Goal: Task Accomplishment & Management: Use online tool/utility

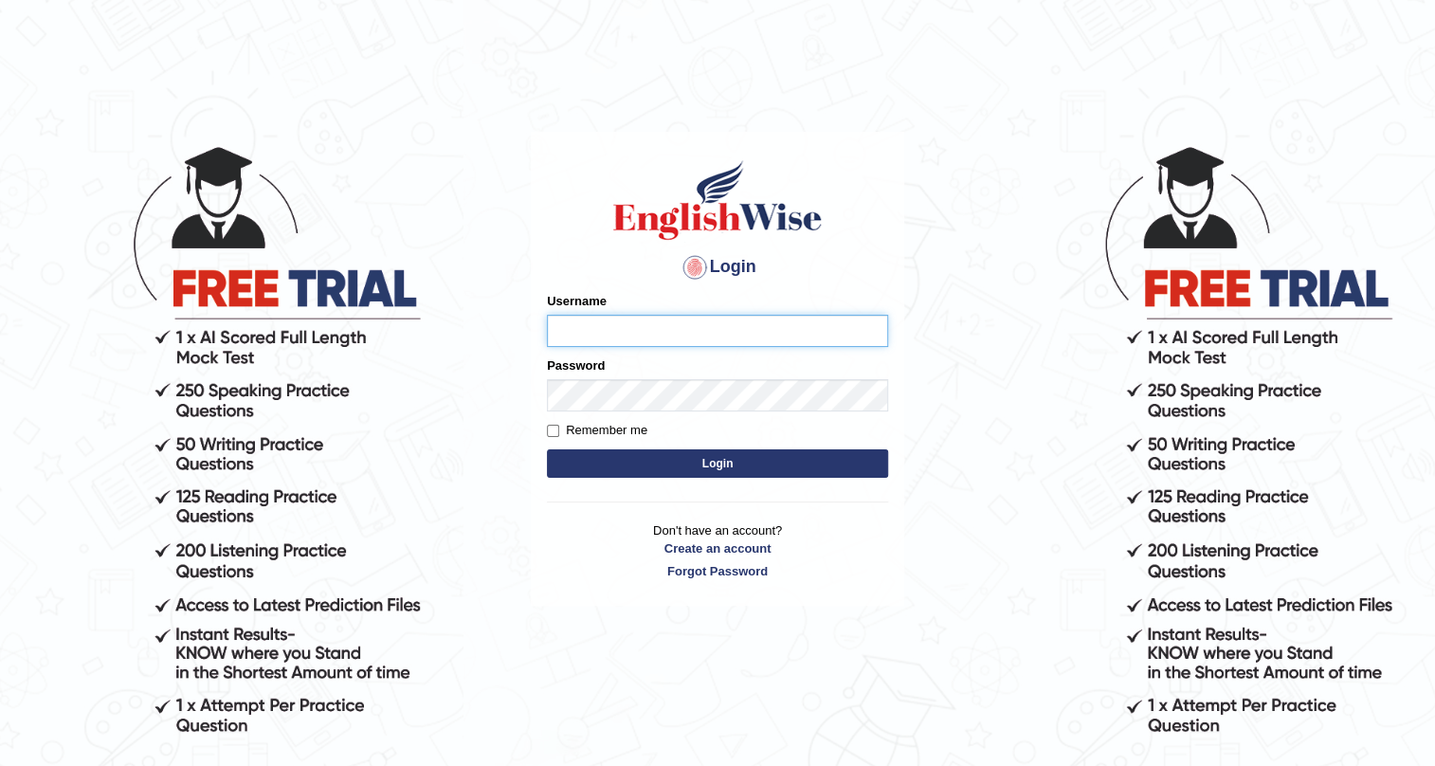
click at [686, 334] on input "Username" at bounding box center [717, 331] width 341 height 32
type input "Kanchana1234"
click at [564, 465] on button "Login" at bounding box center [717, 463] width 341 height 28
click at [772, 352] on form "Please fix the following errors: Username Password Remember me Login" at bounding box center [717, 387] width 341 height 190
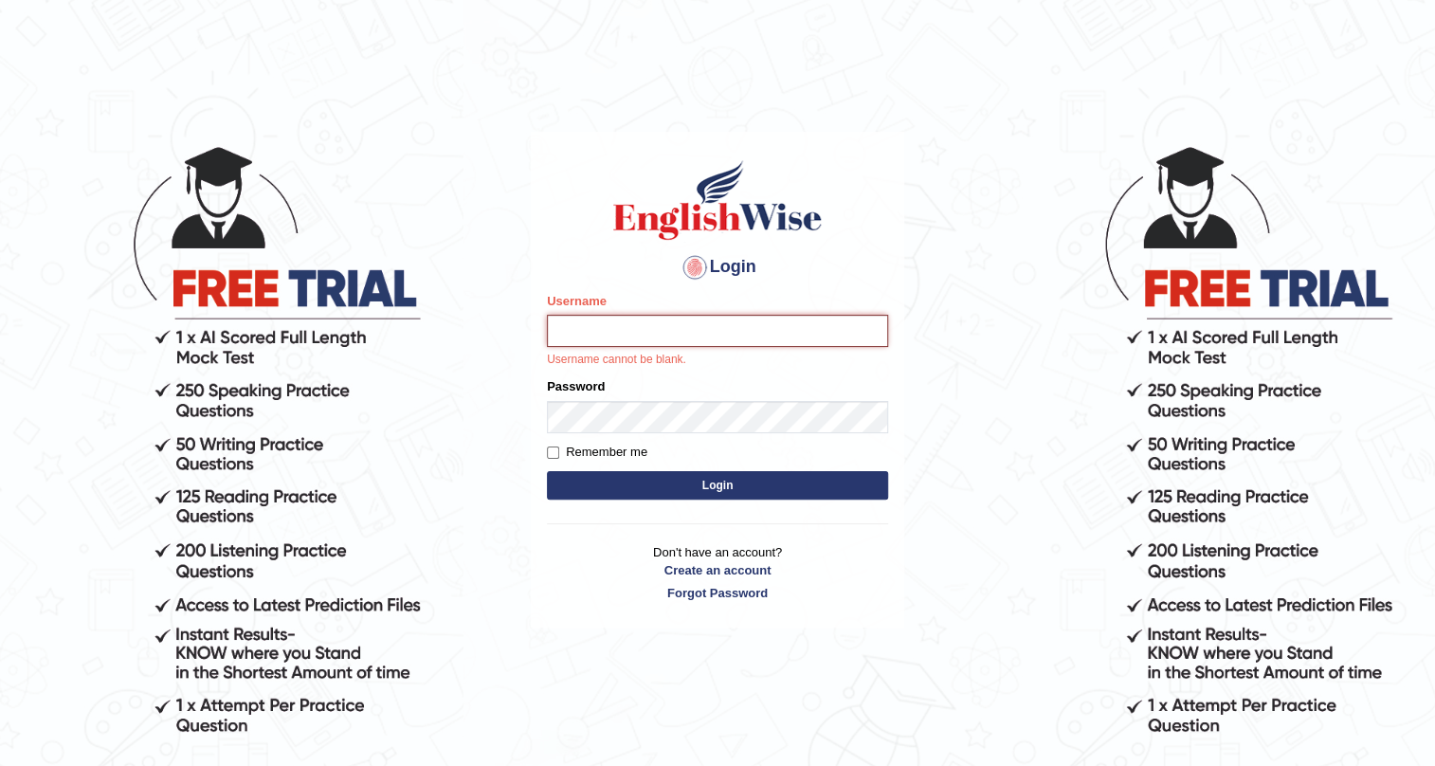
click at [762, 341] on input "Username" at bounding box center [717, 331] width 341 height 32
type input "Kanchana1234"
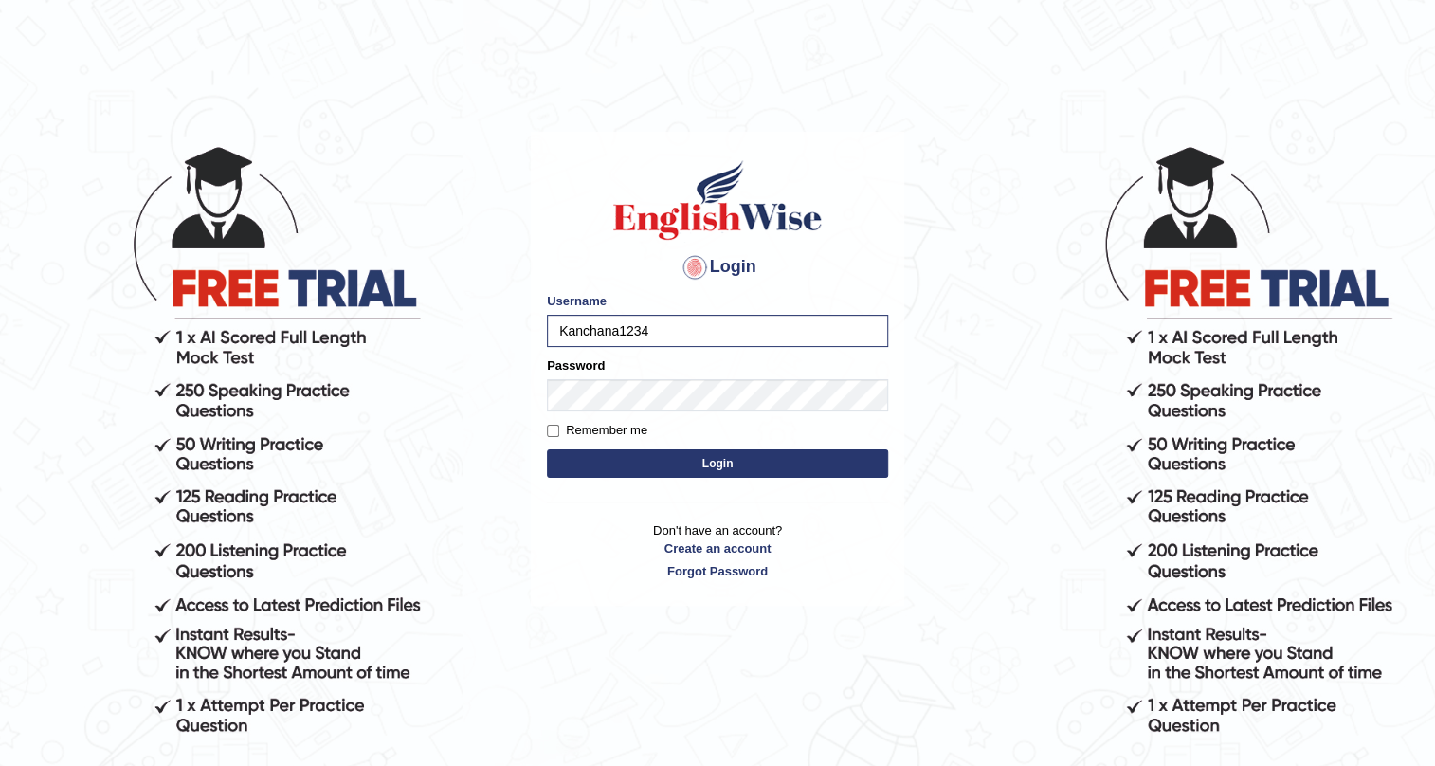
click at [578, 463] on button "Login" at bounding box center [717, 463] width 341 height 28
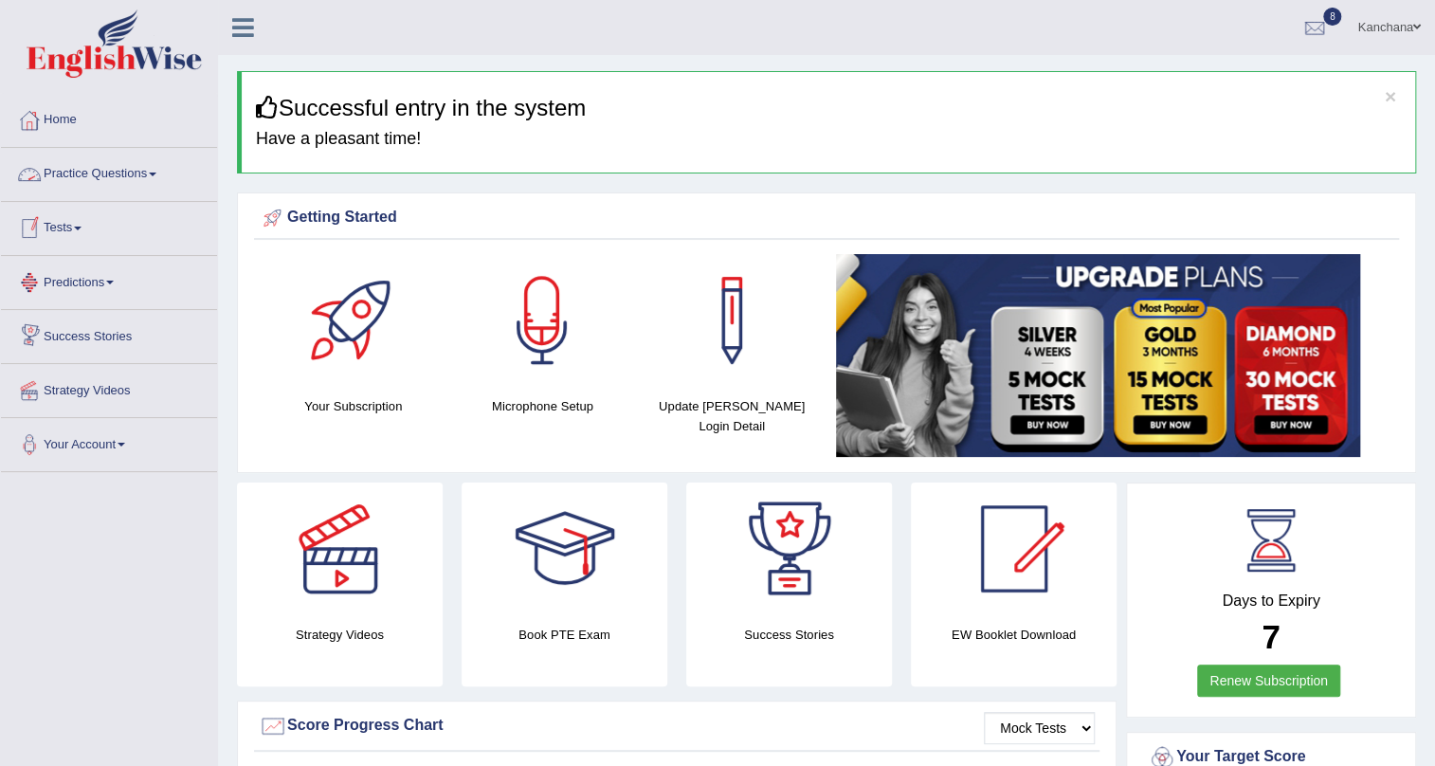
click at [76, 217] on link "Tests" at bounding box center [109, 225] width 216 height 47
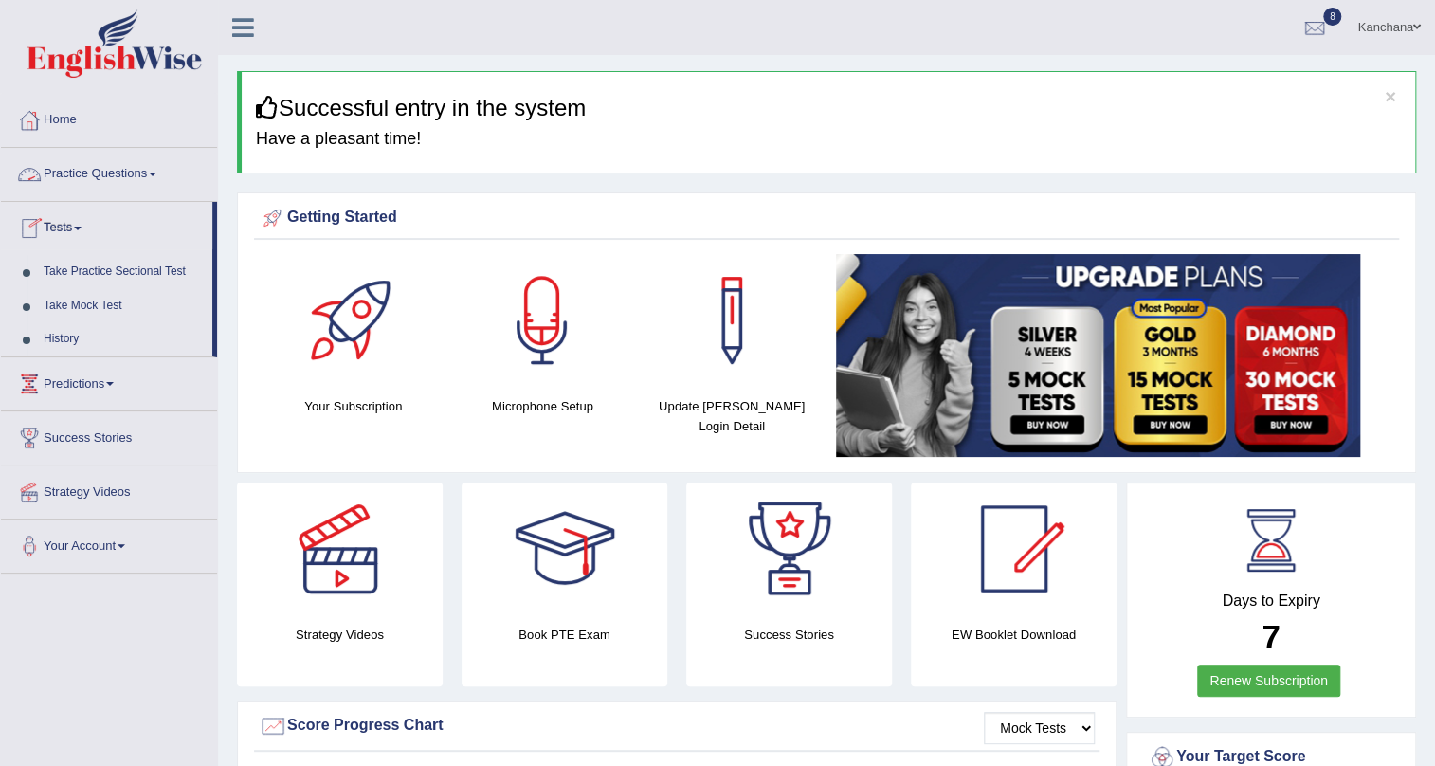
click at [150, 171] on link "Practice Questions" at bounding box center [109, 171] width 216 height 47
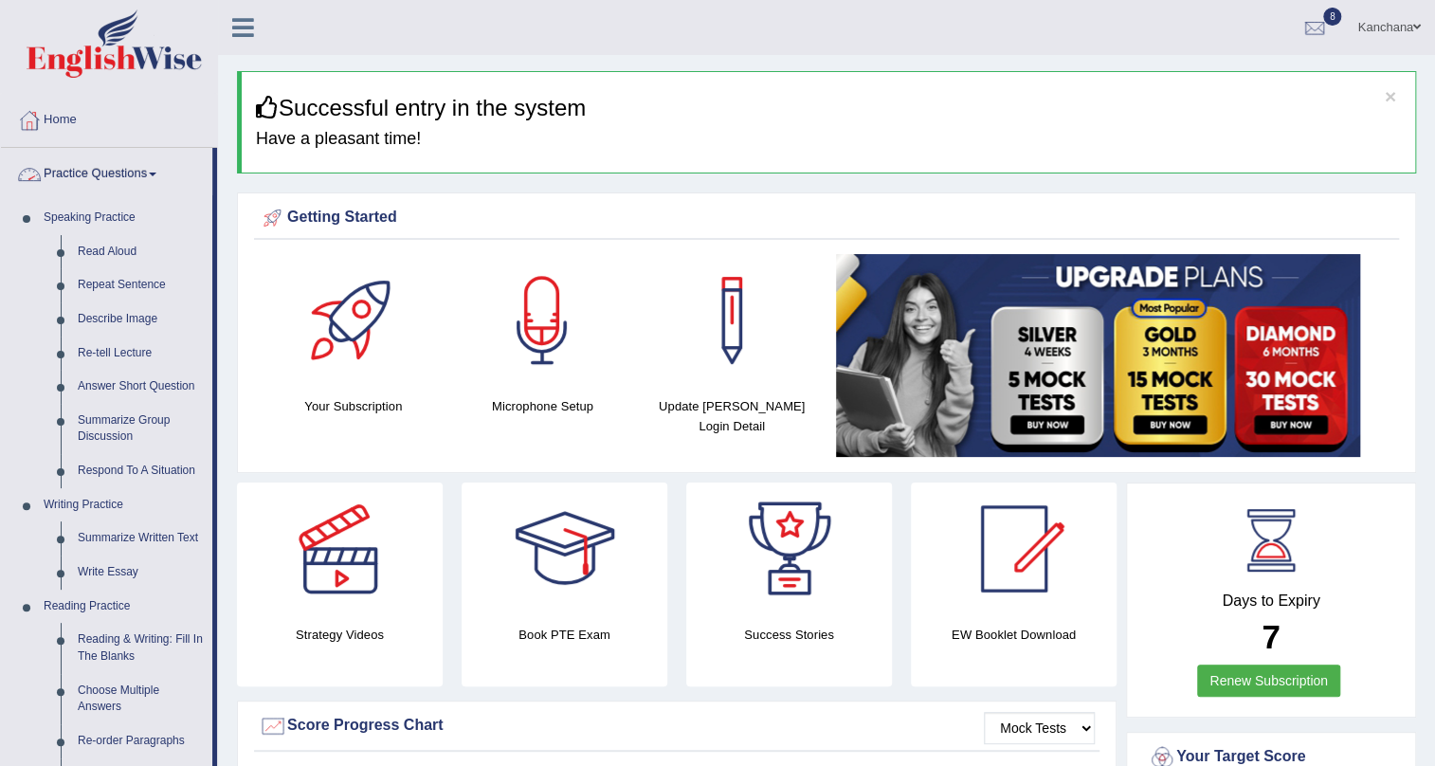
click at [160, 169] on link "Practice Questions" at bounding box center [106, 171] width 211 height 47
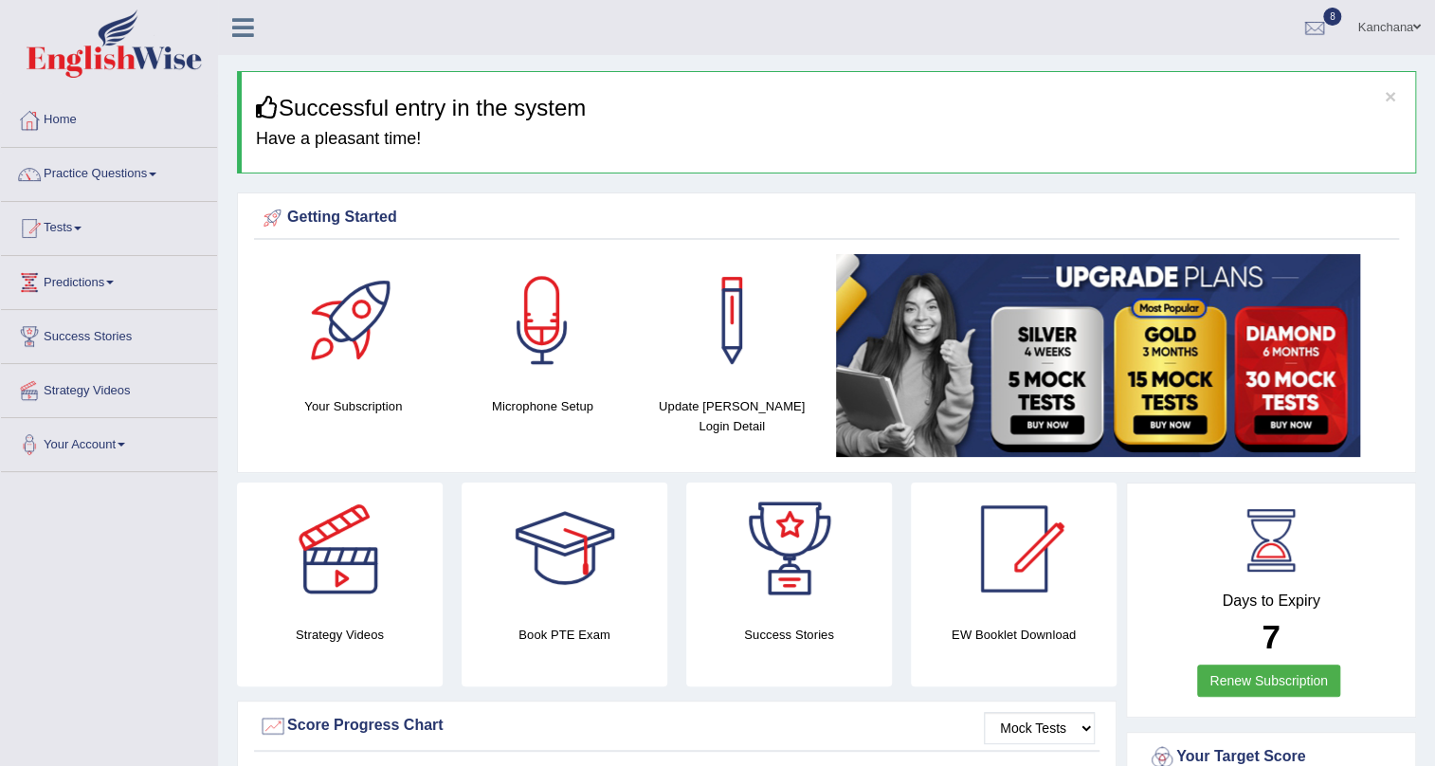
click at [66, 202] on link "Tests" at bounding box center [109, 225] width 216 height 47
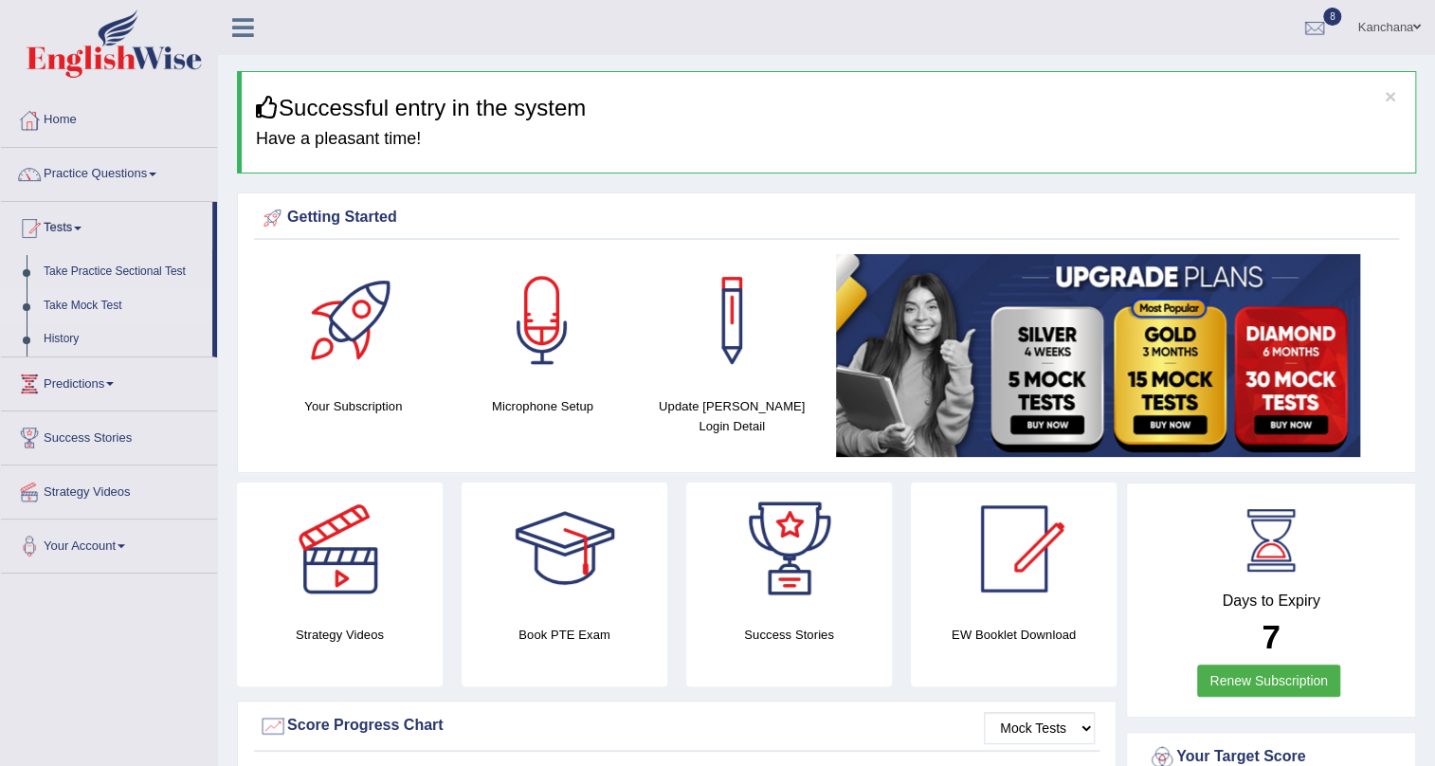
click at [98, 303] on link "Take Mock Test" at bounding box center [123, 306] width 177 height 34
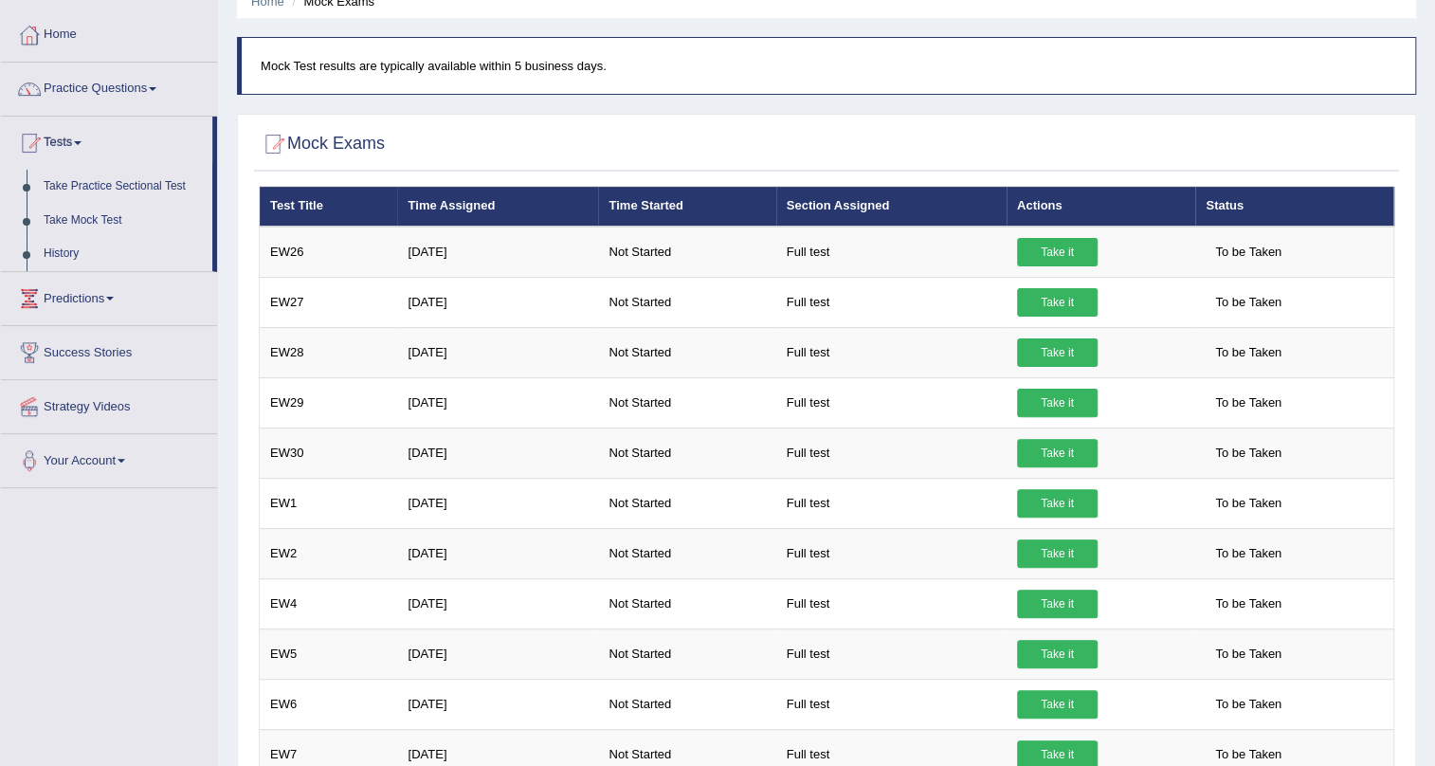
click at [50, 250] on link "History" at bounding box center [123, 254] width 177 height 34
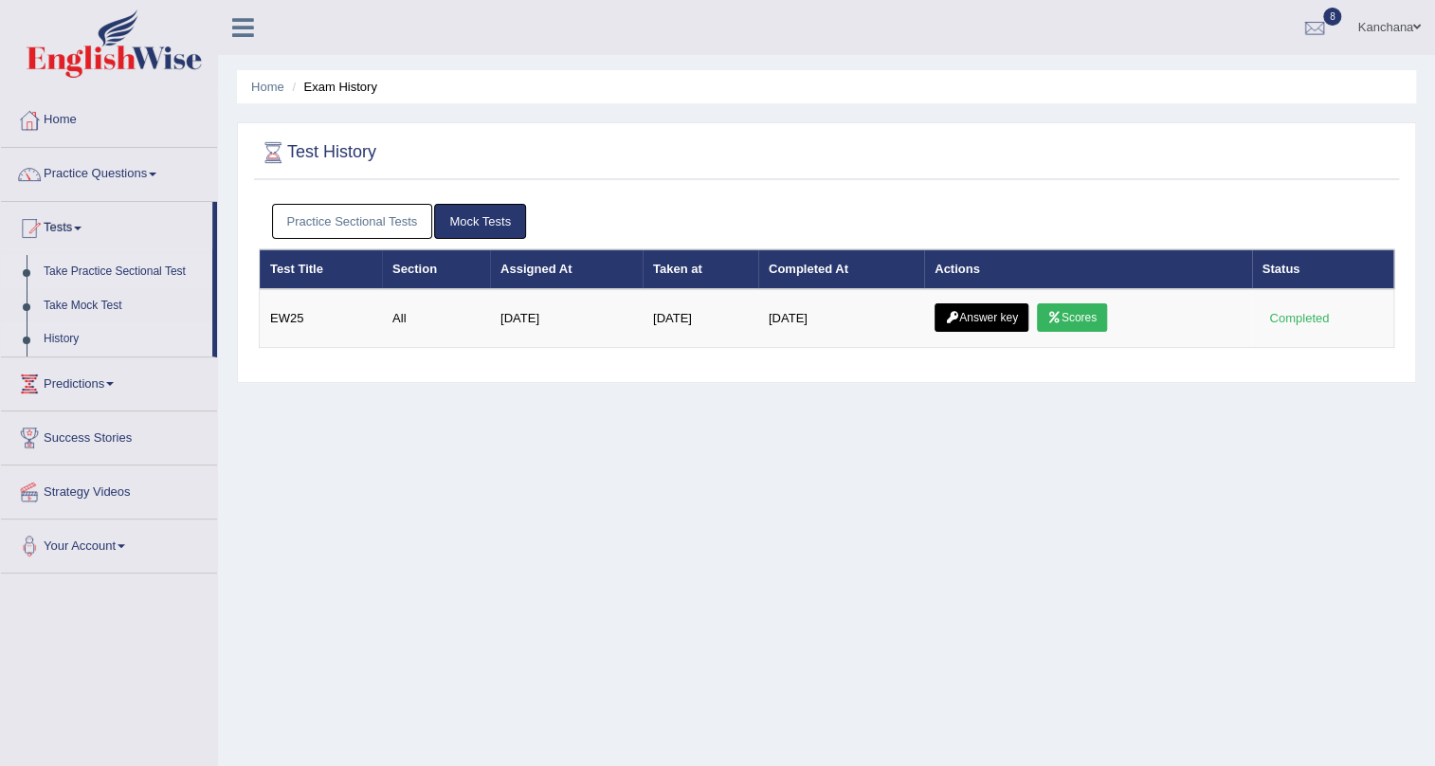
click at [103, 264] on link "Take Practice Sectional Test" at bounding box center [123, 272] width 177 height 34
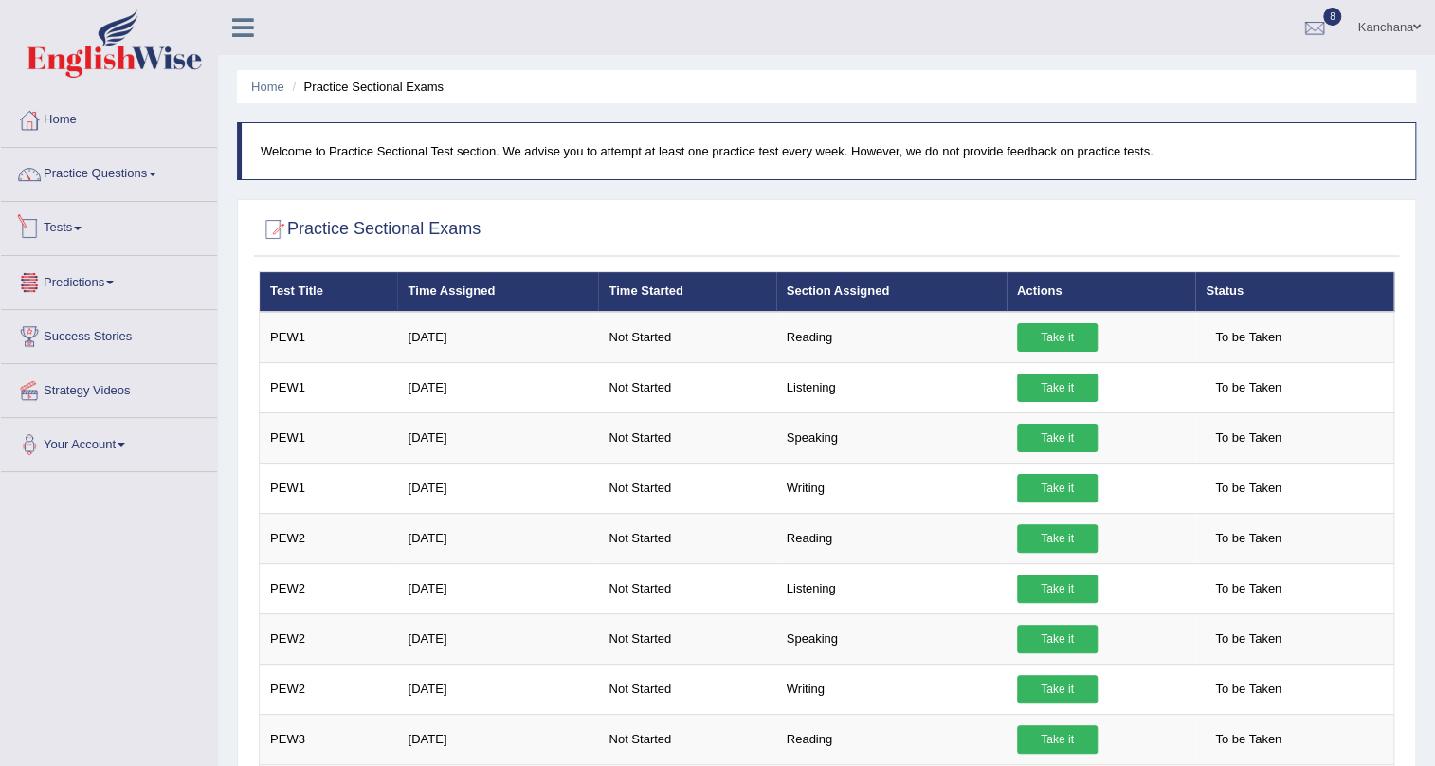
click at [83, 231] on link "Tests" at bounding box center [109, 225] width 216 height 47
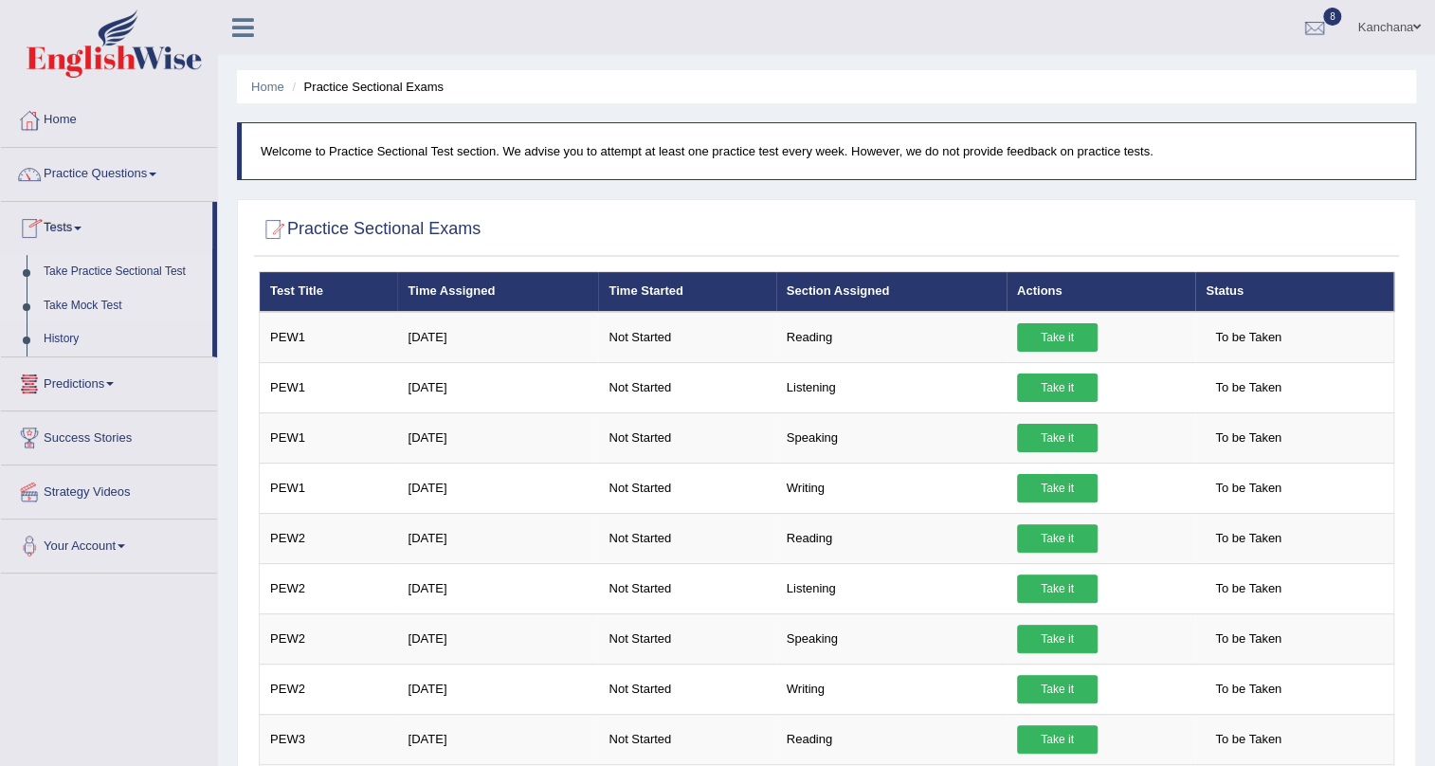
click at [91, 303] on link "Take Mock Test" at bounding box center [123, 306] width 177 height 34
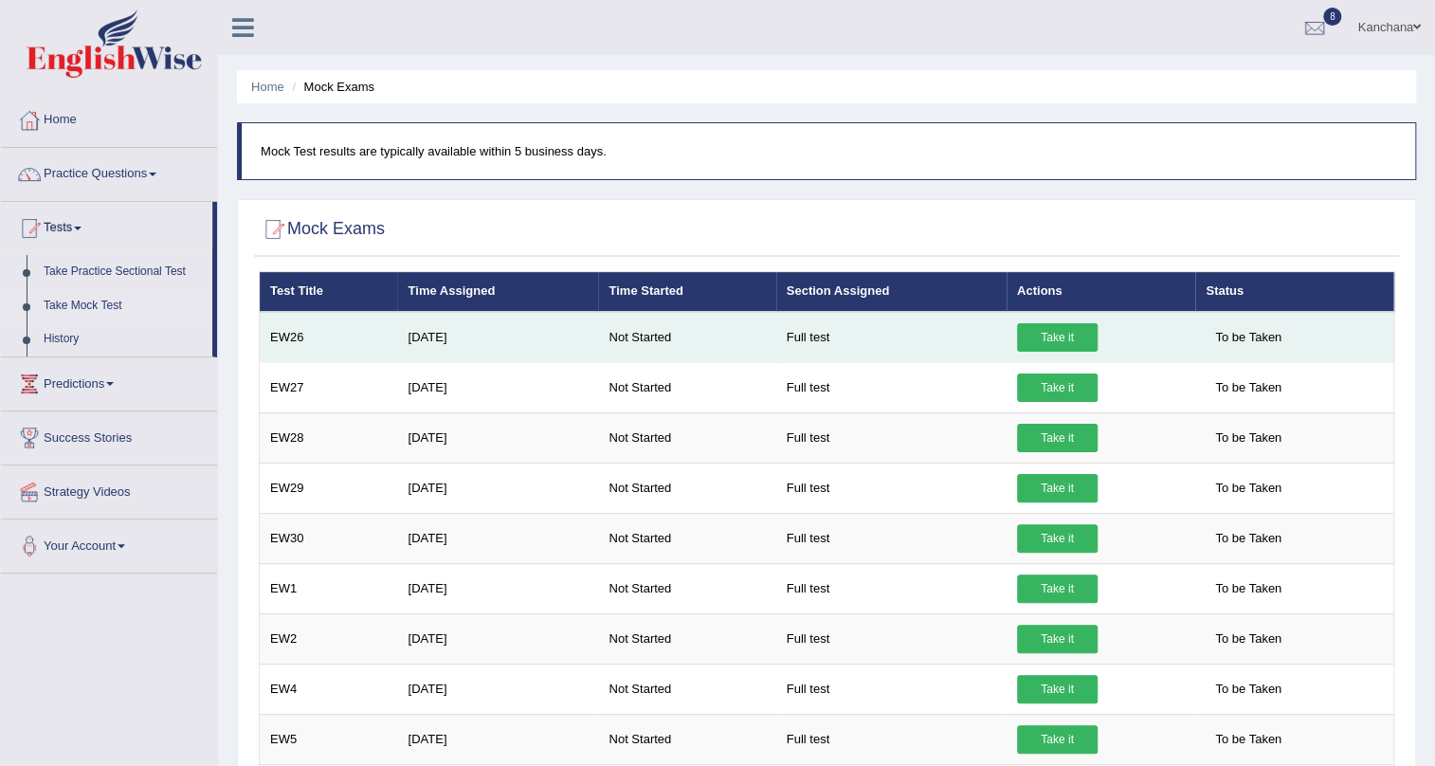
click at [1064, 329] on link "Take it" at bounding box center [1057, 337] width 81 height 28
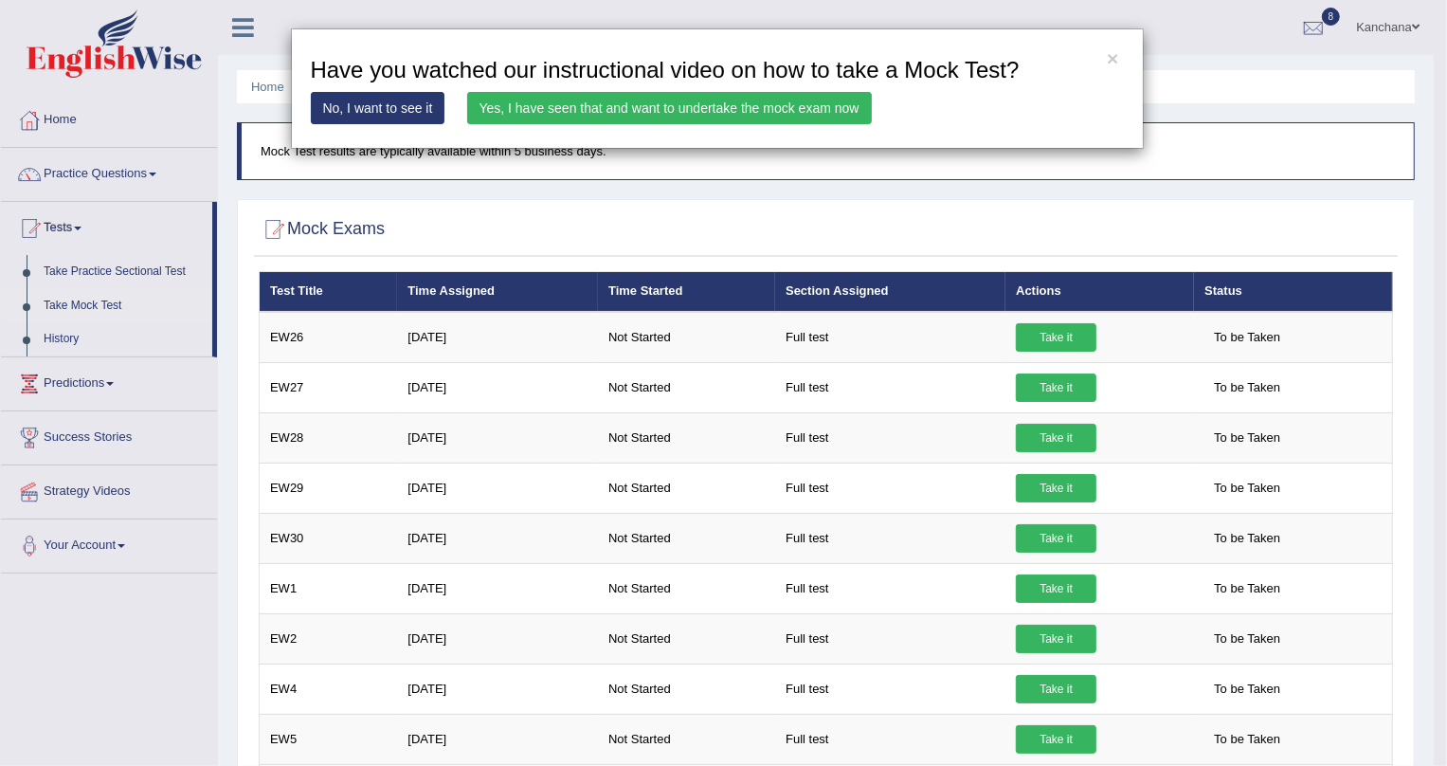
click at [597, 100] on link "Yes, I have seen that and want to undertake the mock exam now" at bounding box center [669, 108] width 405 height 32
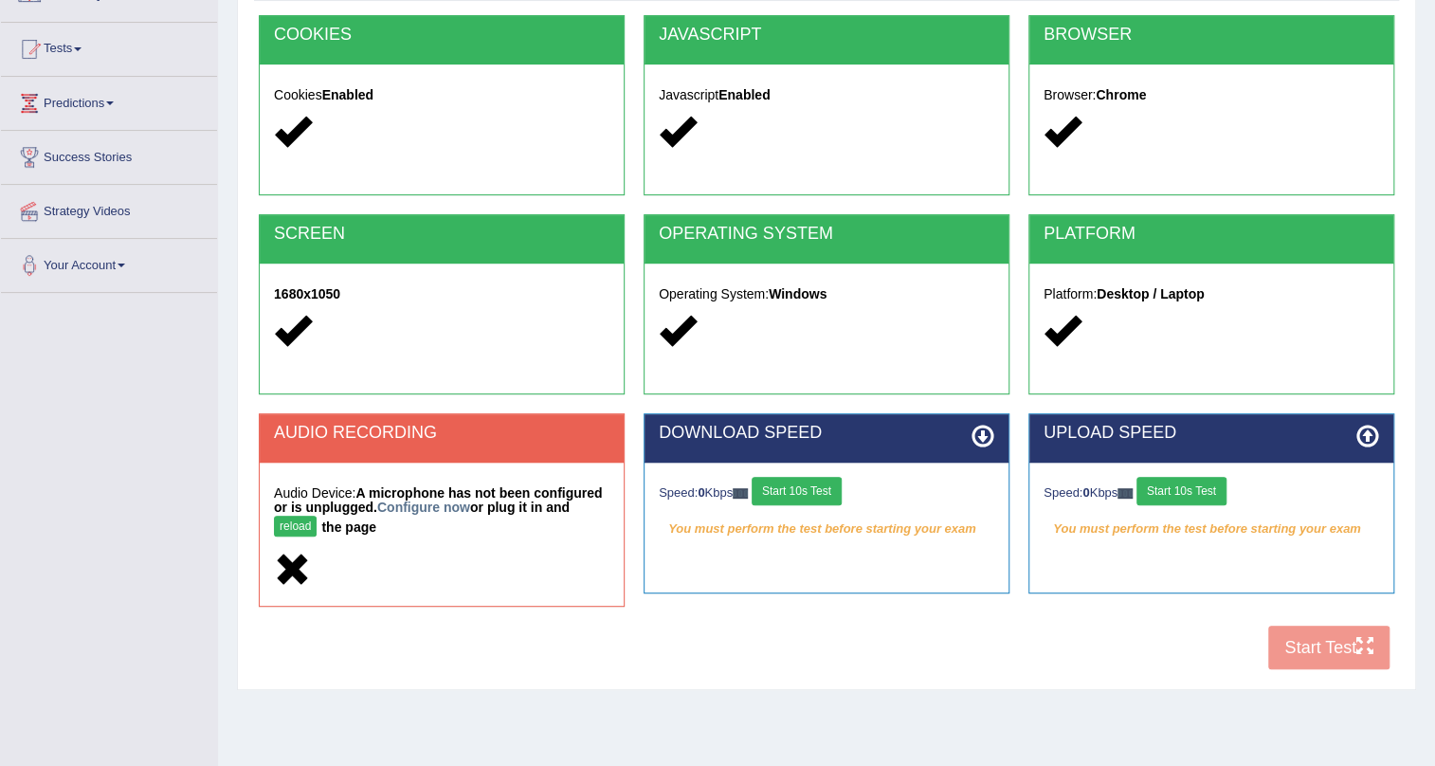
scroll to position [228, 0]
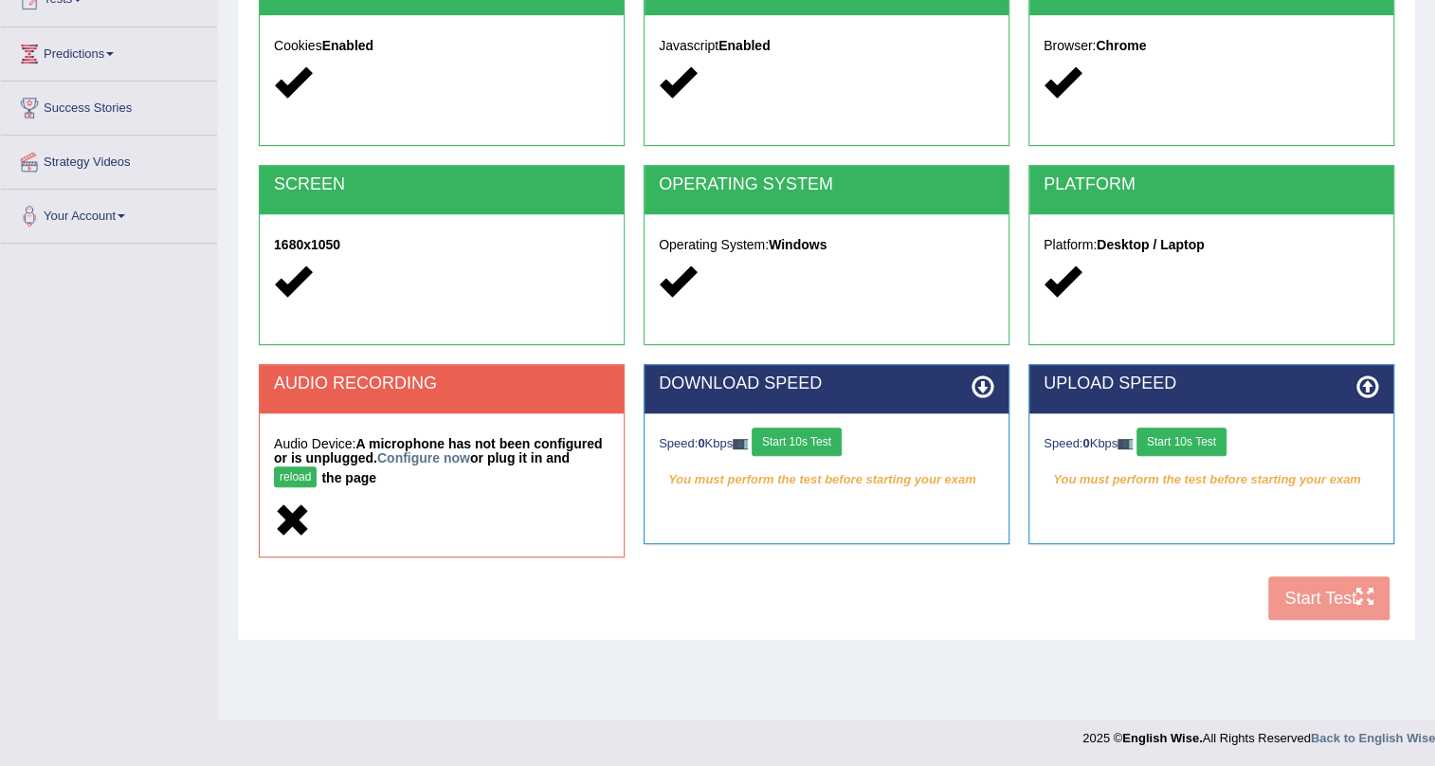
click at [779, 429] on button "Start 10s Test" at bounding box center [797, 441] width 90 height 28
click at [1194, 431] on button "Start 10s Test" at bounding box center [1181, 441] width 90 height 28
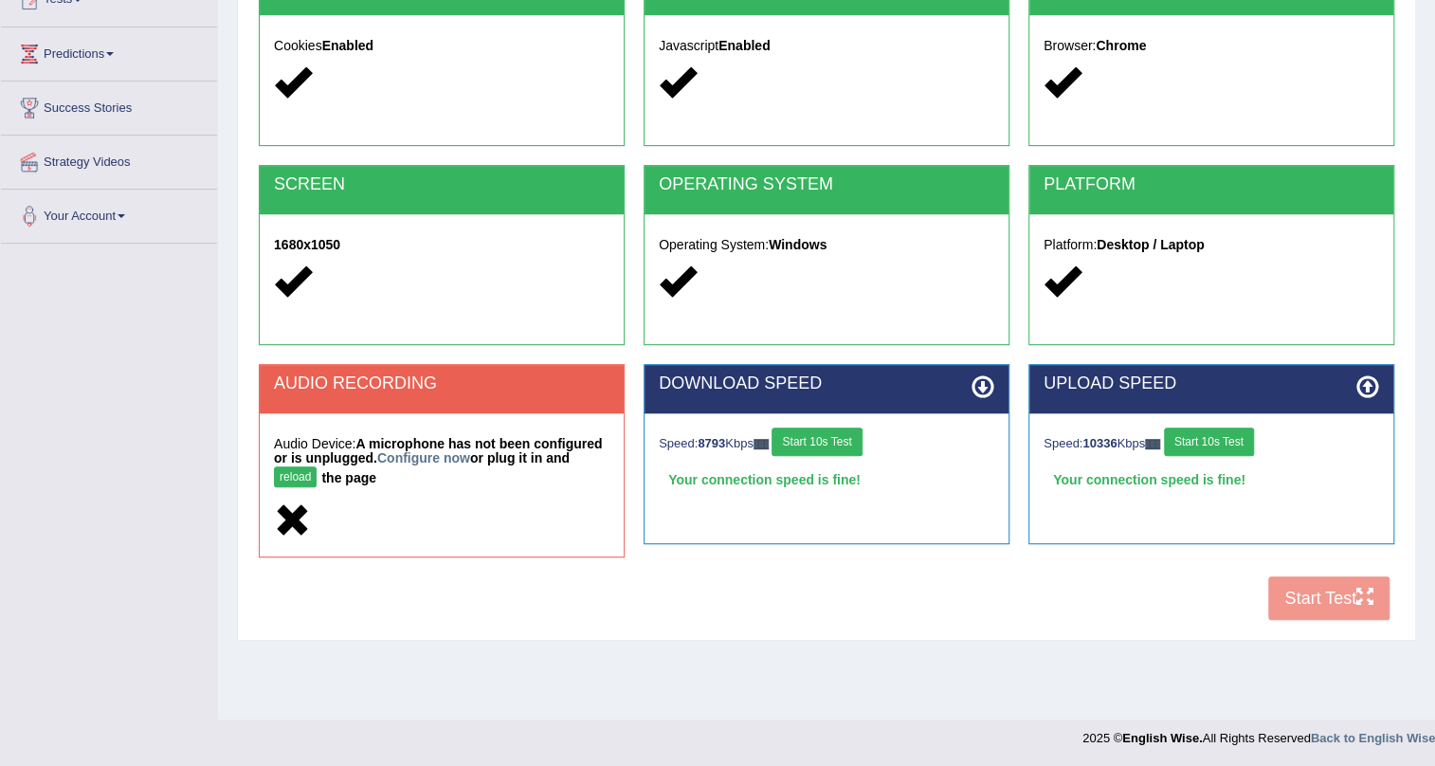
drag, startPoint x: 1243, startPoint y: 444, endPoint x: 1316, endPoint y: 525, distance: 109.4
click at [1316, 525] on div "UPLOAD SPEED Speed: 10336 Kbps Start 10s Test Your connection speed is fine!" at bounding box center [1211, 454] width 366 height 180
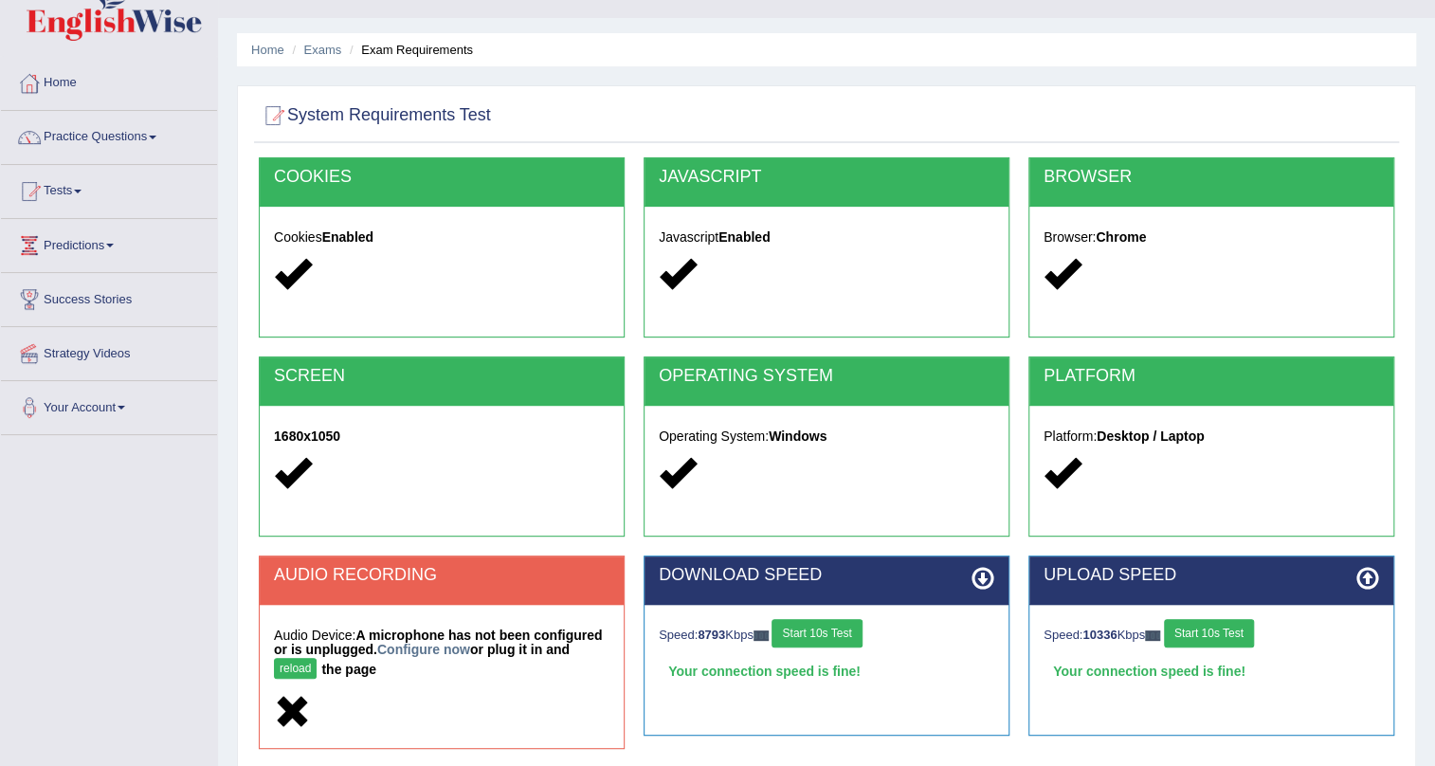
scroll to position [0, 0]
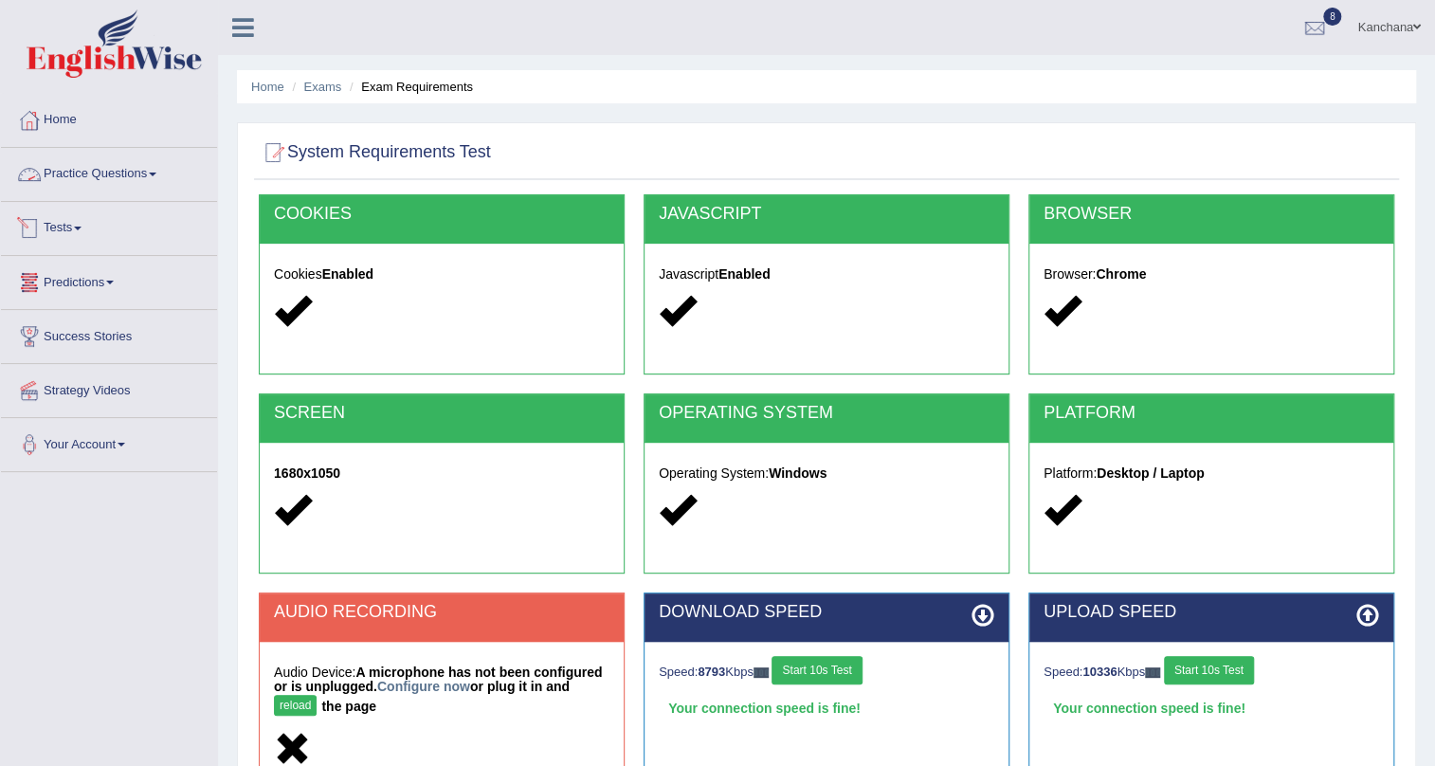
click at [97, 171] on link "Practice Questions" at bounding box center [109, 171] width 216 height 47
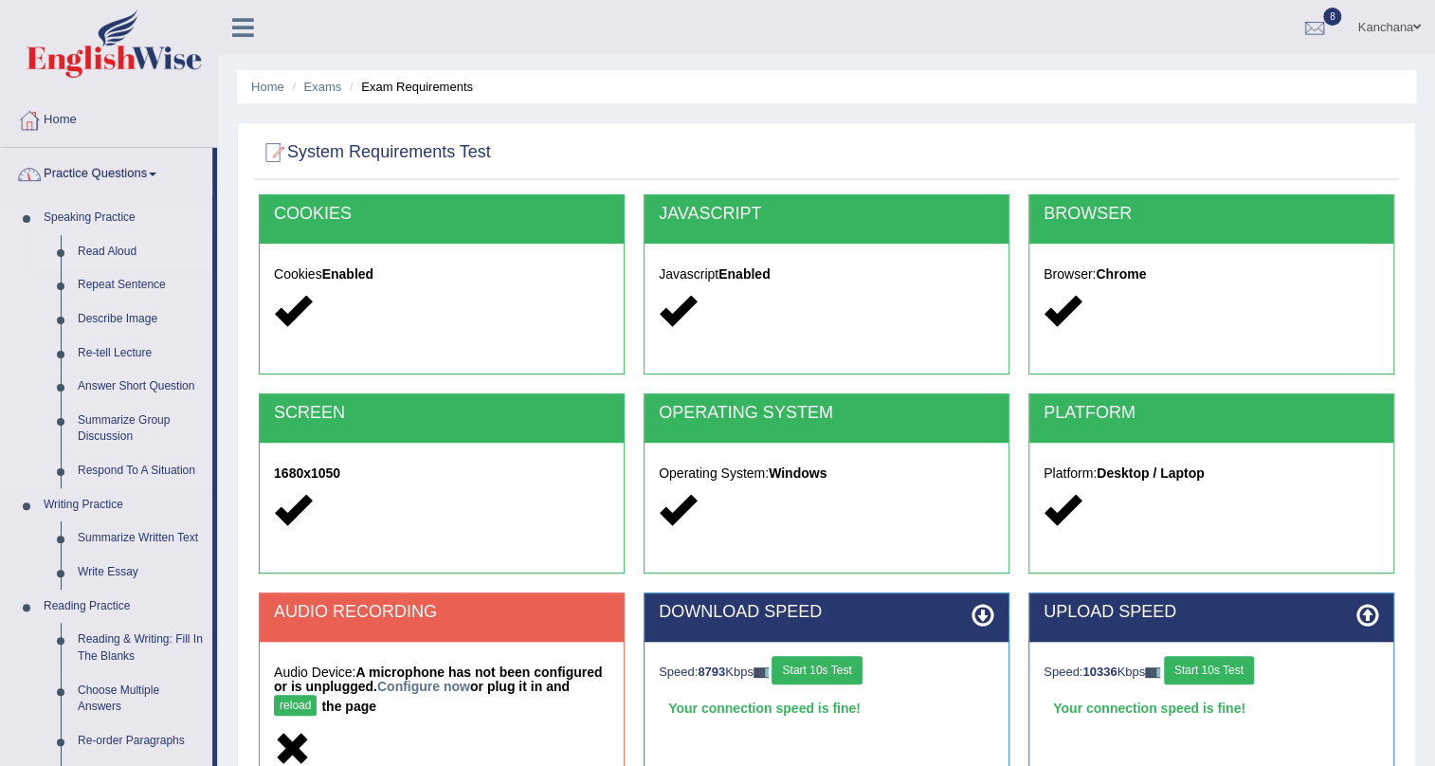
click at [88, 255] on link "Read Aloud" at bounding box center [140, 252] width 143 height 34
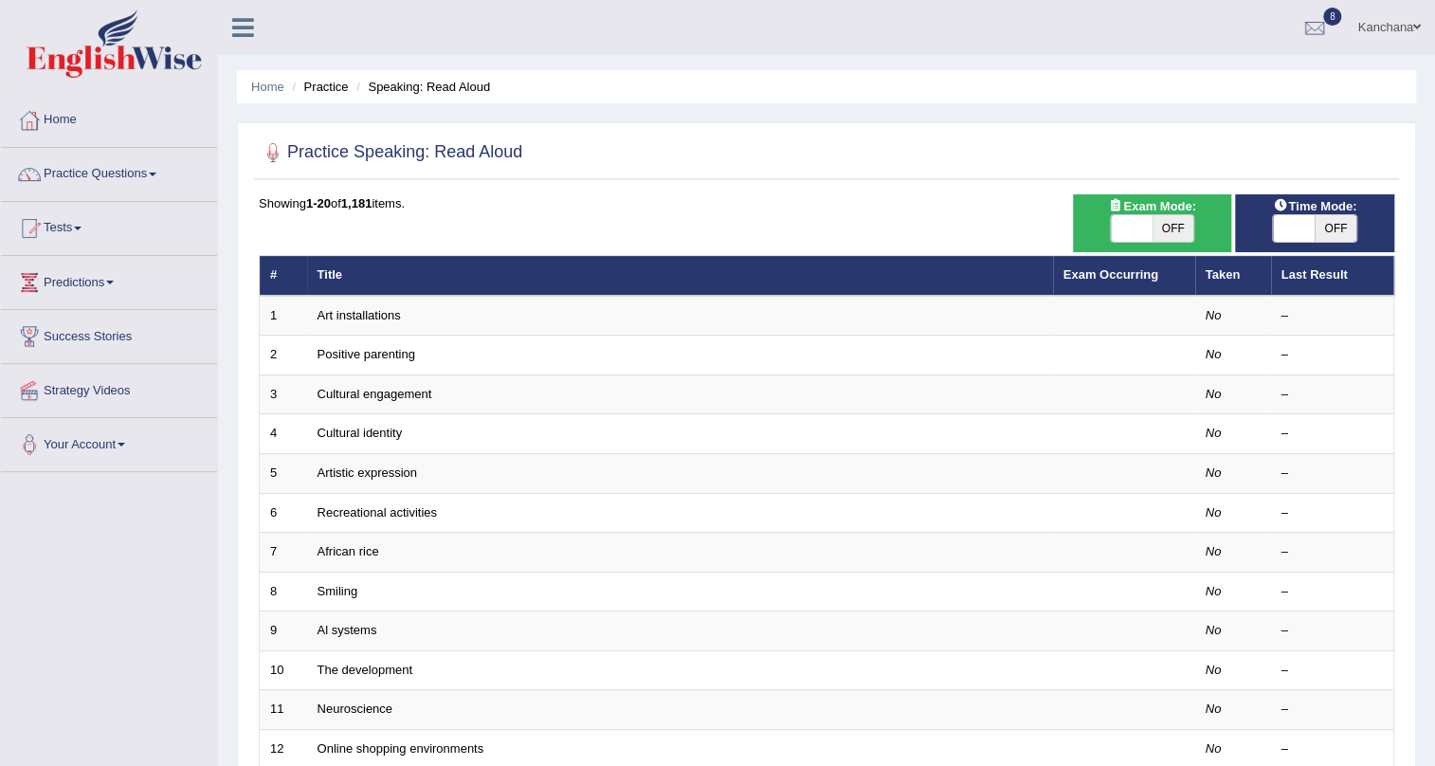
click at [1154, 227] on span "OFF" at bounding box center [1173, 228] width 42 height 27
checkbox input "true"
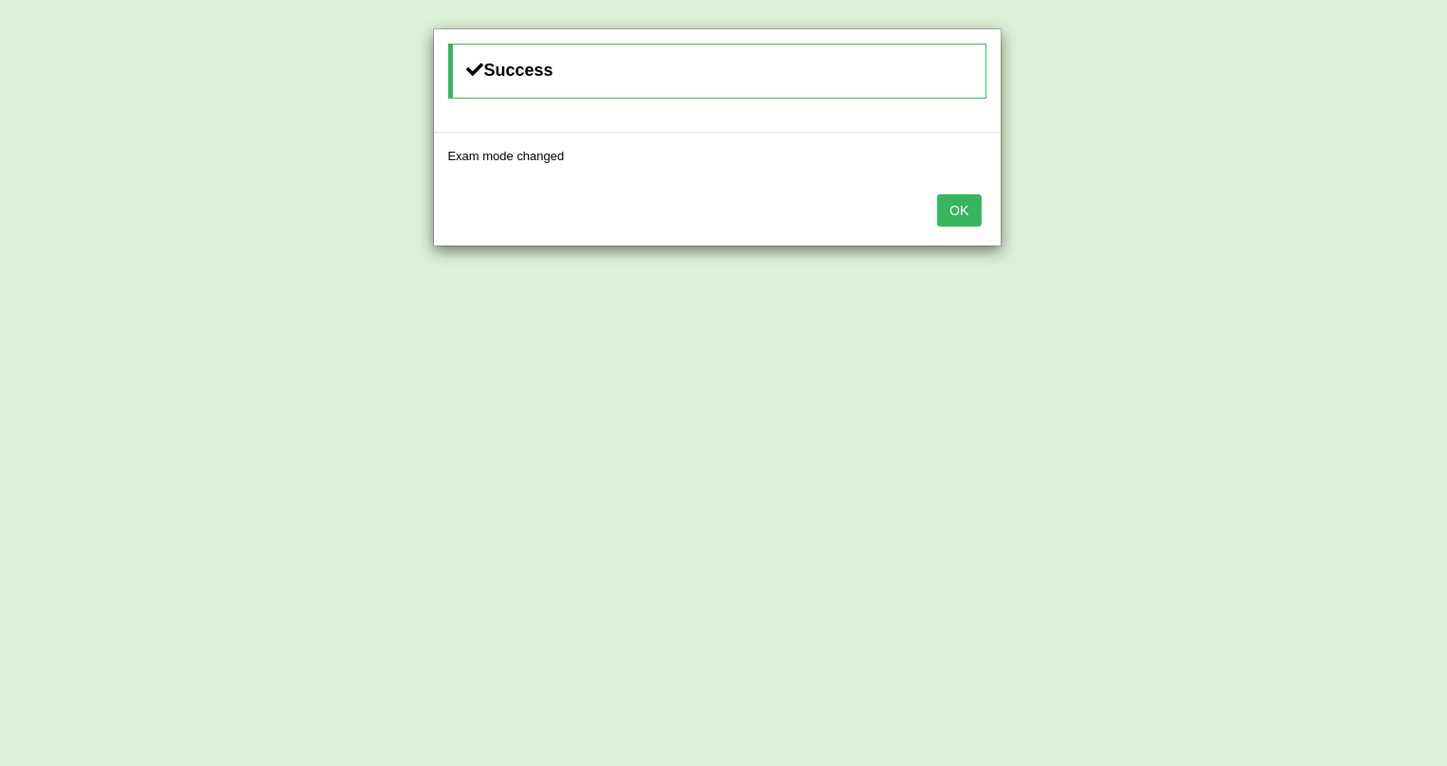
click at [970, 211] on button "OK" at bounding box center [959, 210] width 44 height 32
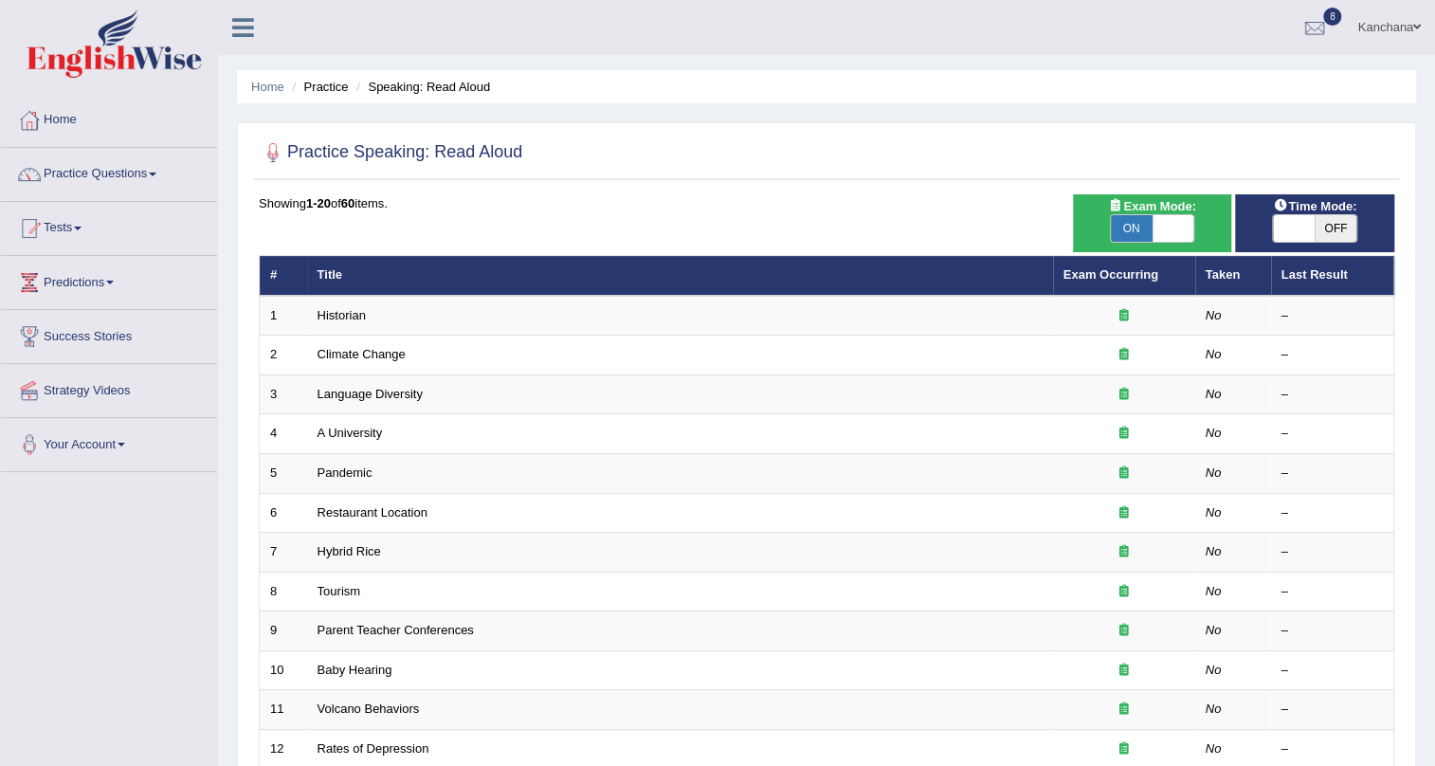
click at [1306, 221] on span at bounding box center [1294, 228] width 42 height 27
checkbox input "true"
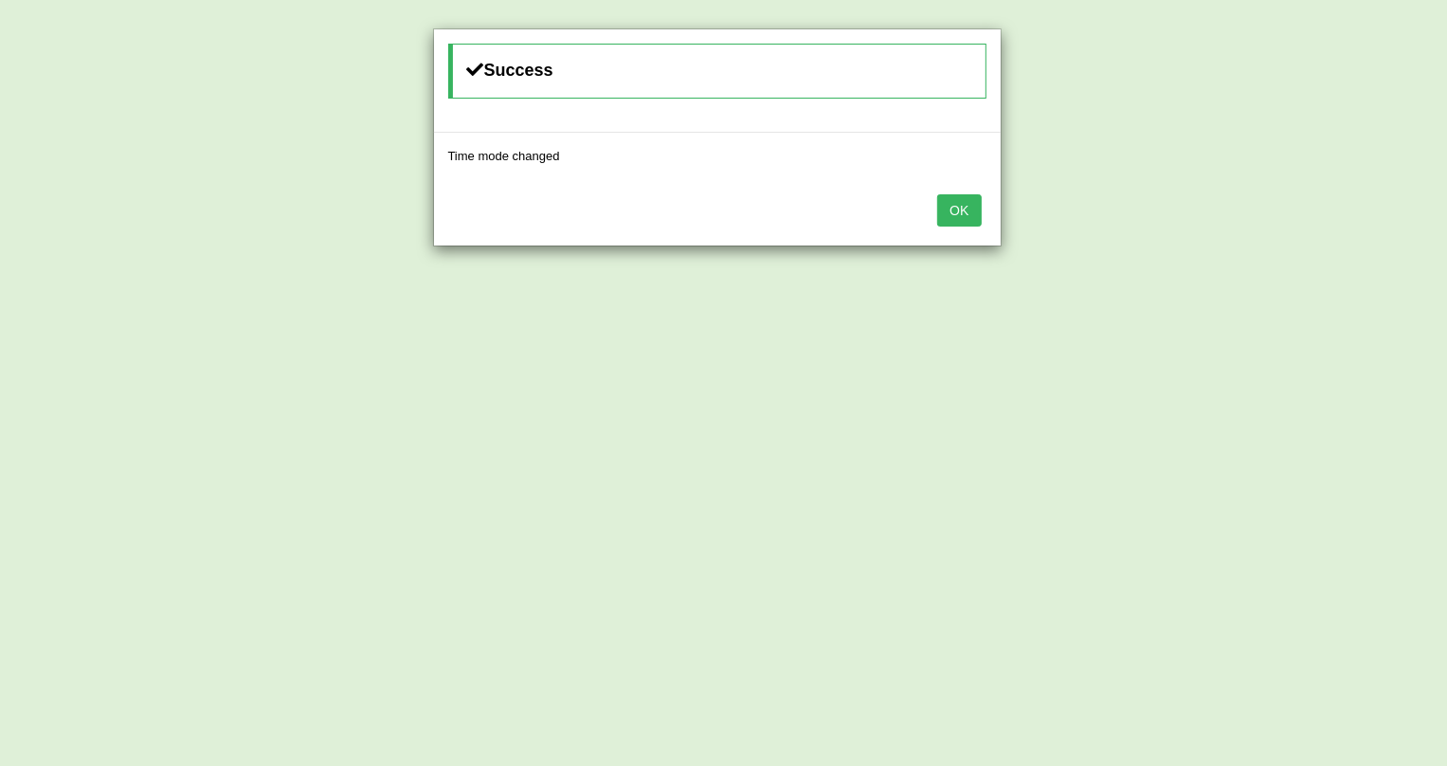
click at [964, 198] on button "OK" at bounding box center [959, 210] width 44 height 32
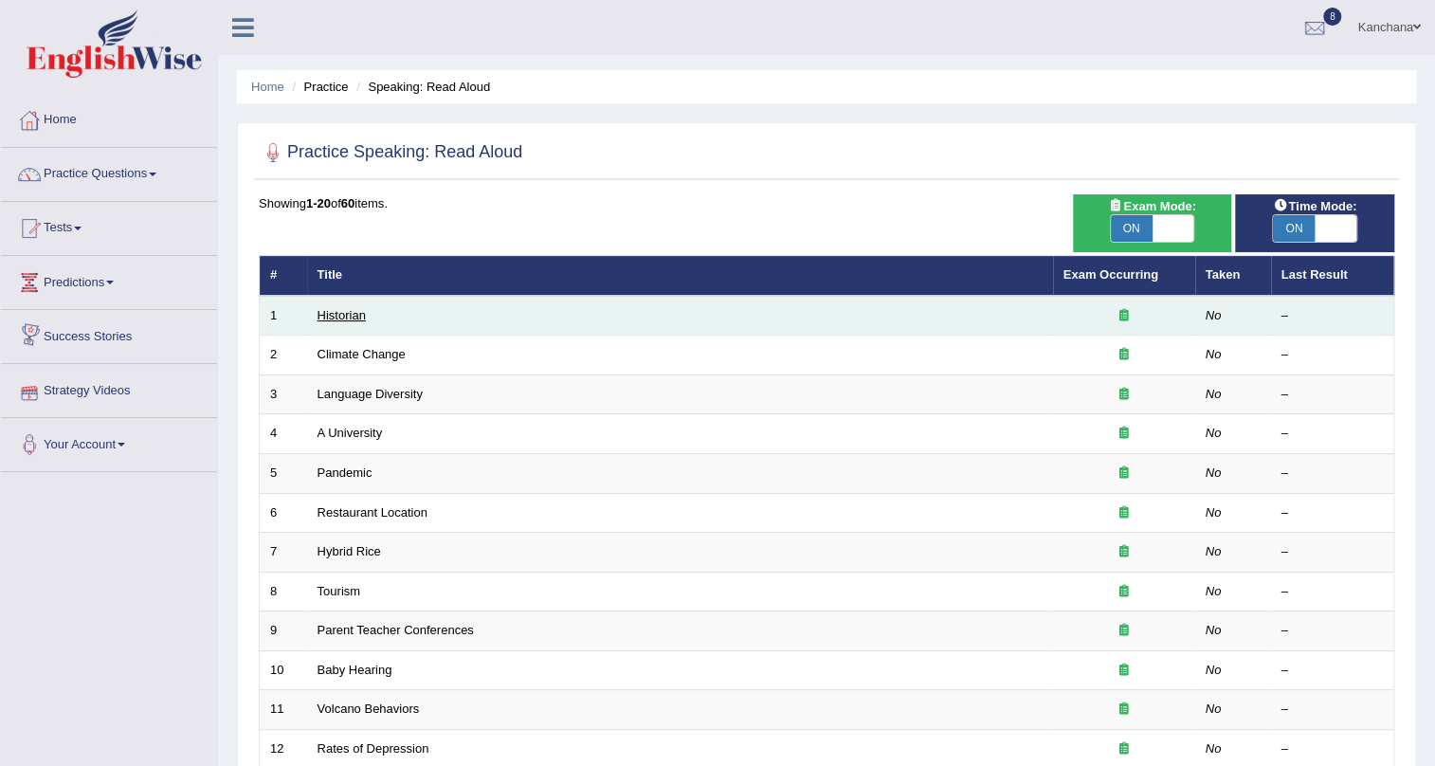
click at [338, 317] on link "Historian" at bounding box center [341, 315] width 48 height 14
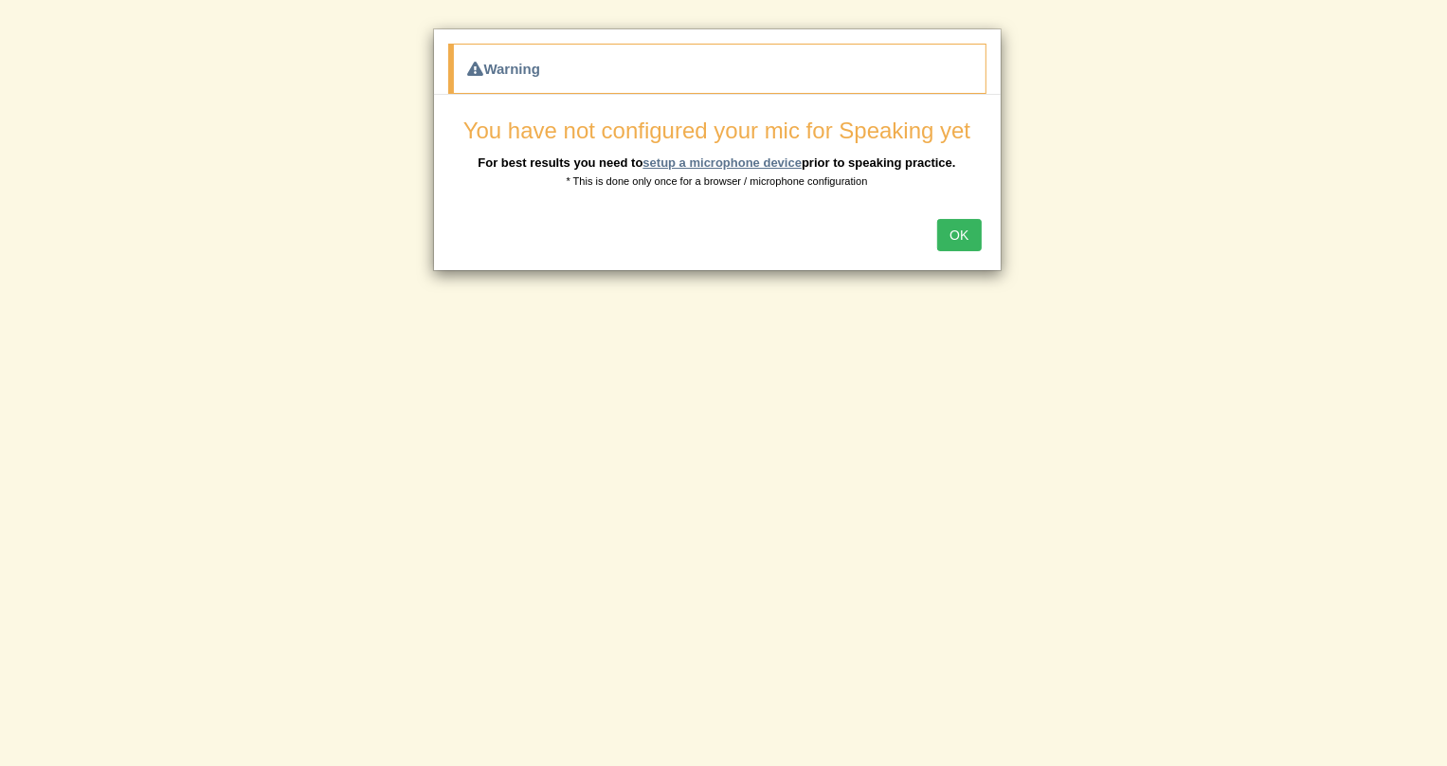
click at [689, 156] on link "setup a microphone device" at bounding box center [722, 162] width 159 height 14
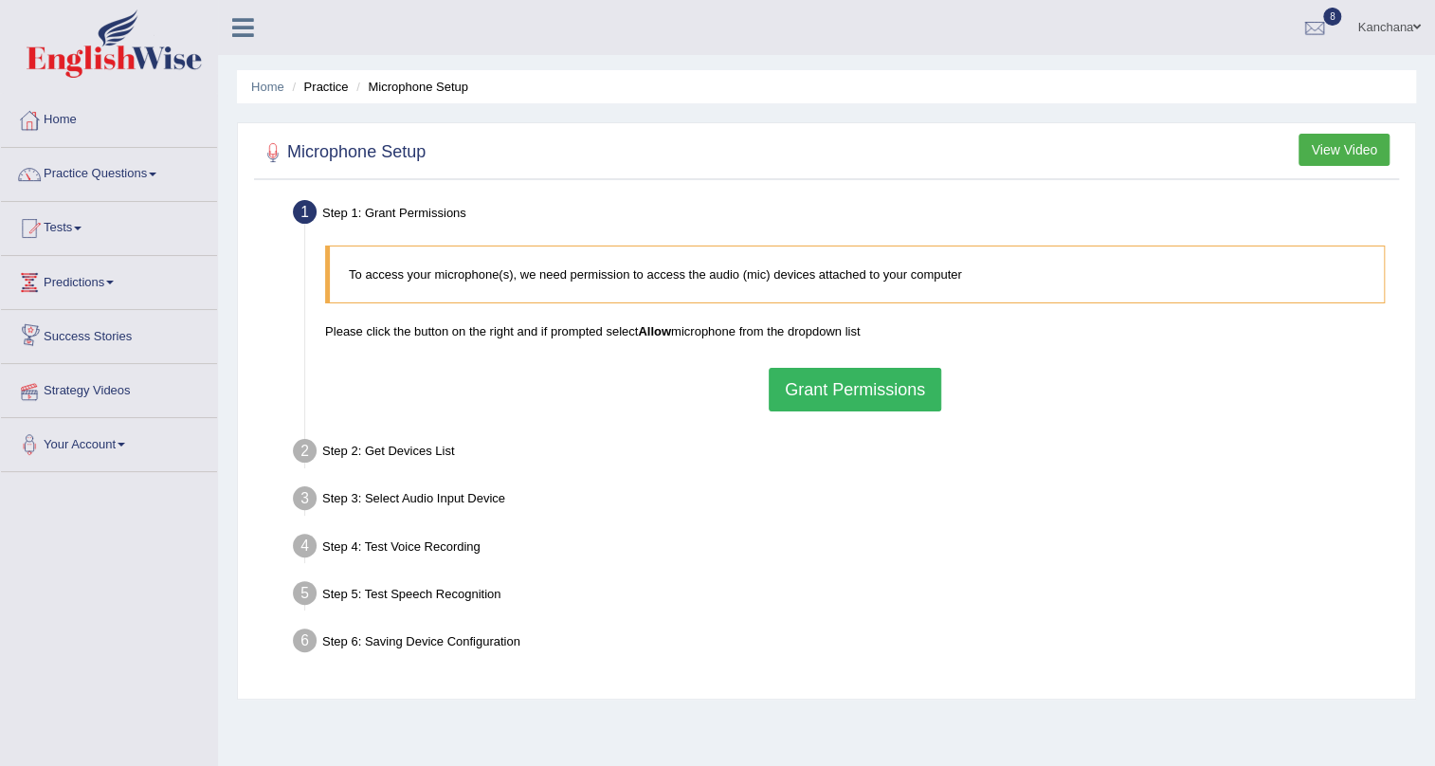
click at [897, 425] on ul "Step 1: Grant Permissions To access your microphone(s), we need permission to a…" at bounding box center [826, 429] width 1135 height 470
click at [884, 399] on button "Grant Permissions" at bounding box center [855, 390] width 172 height 44
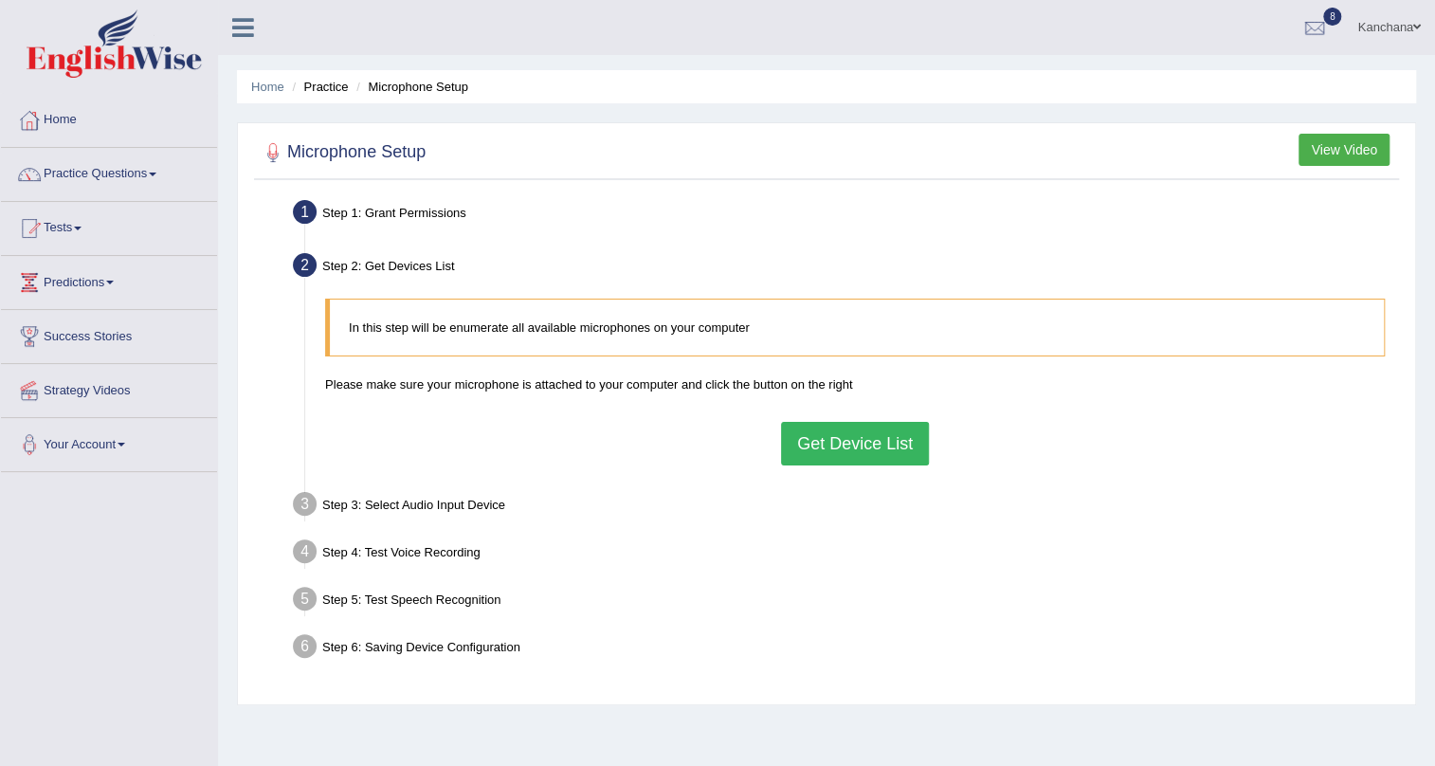
click at [909, 434] on button "Get Device List" at bounding box center [855, 444] width 148 height 44
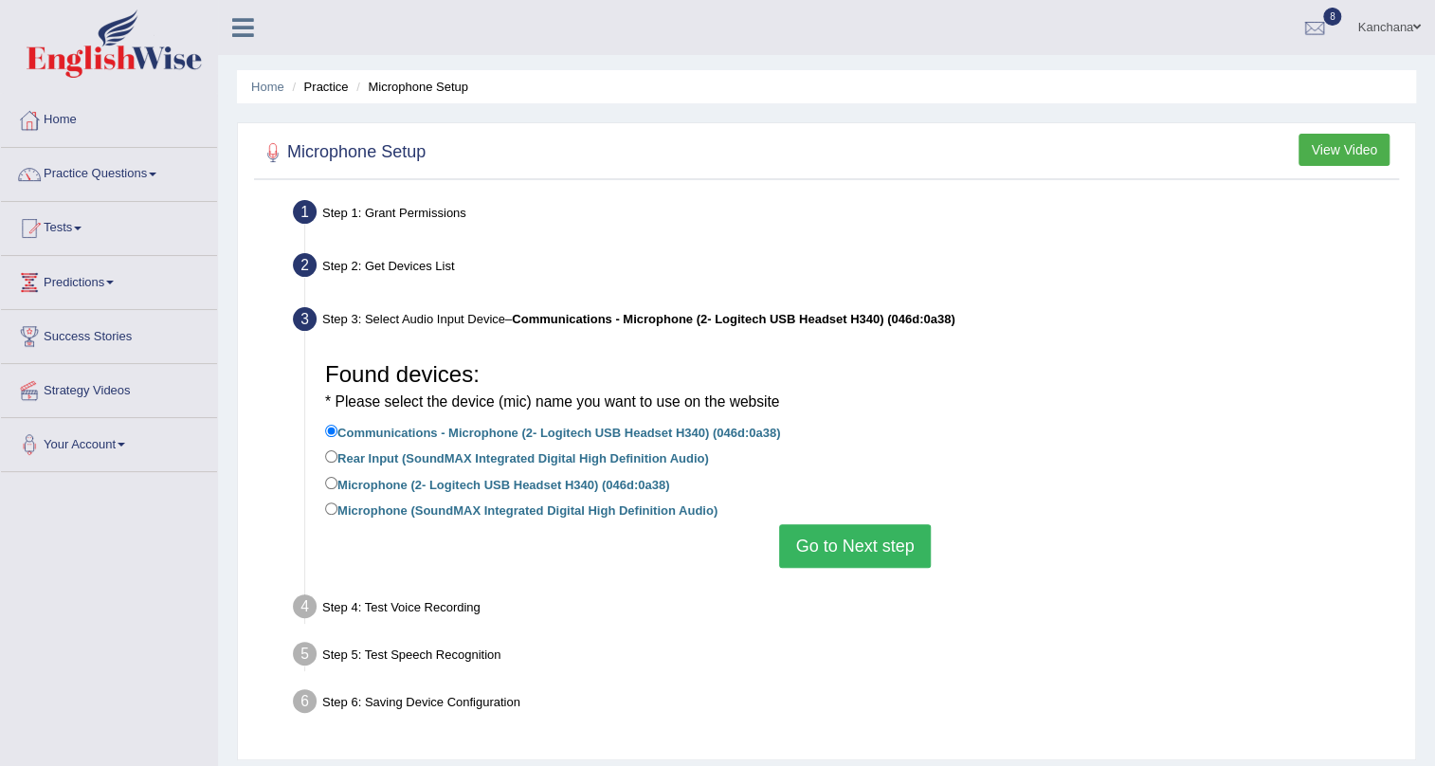
click at [871, 559] on button "Go to Next step" at bounding box center [854, 546] width 151 height 44
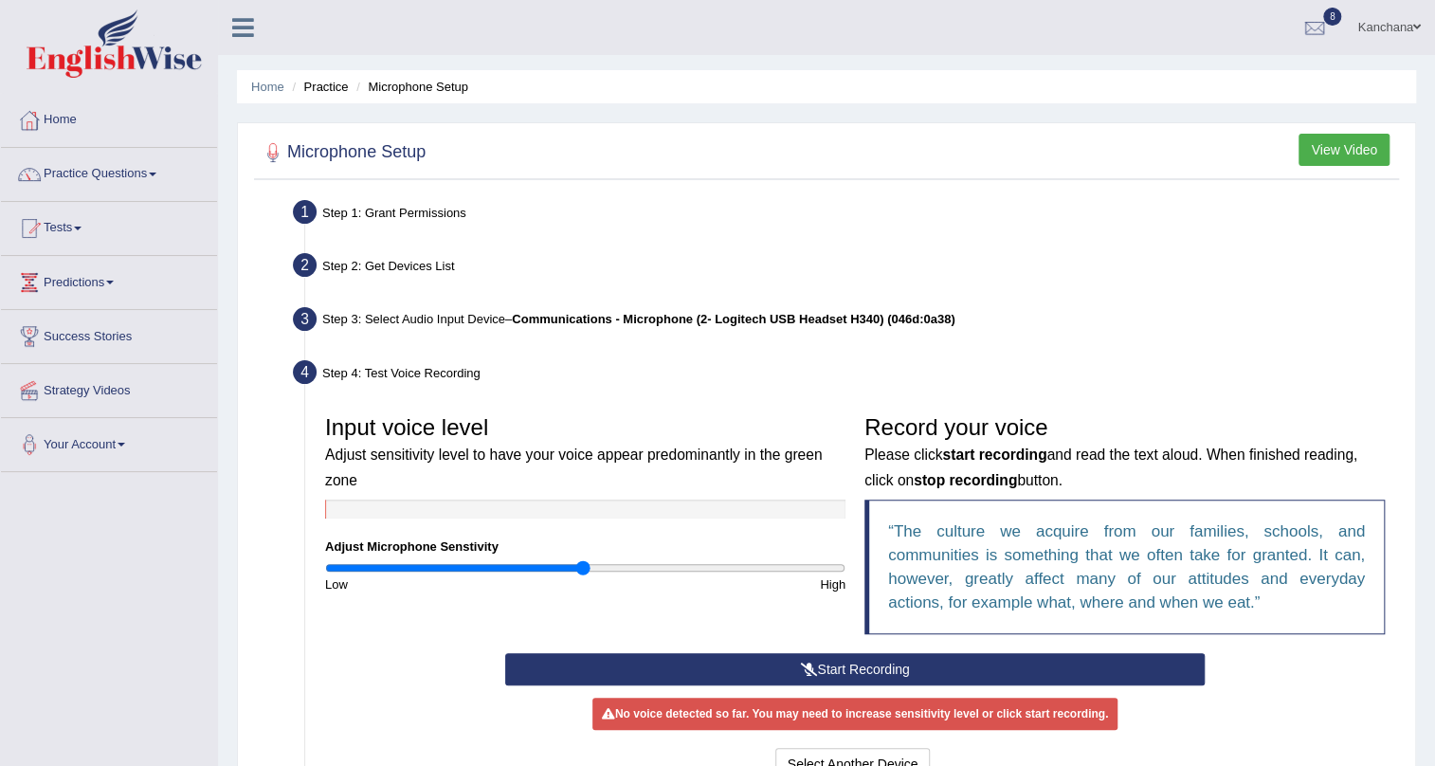
click at [714, 663] on button "Start Recording" at bounding box center [855, 669] width 700 height 32
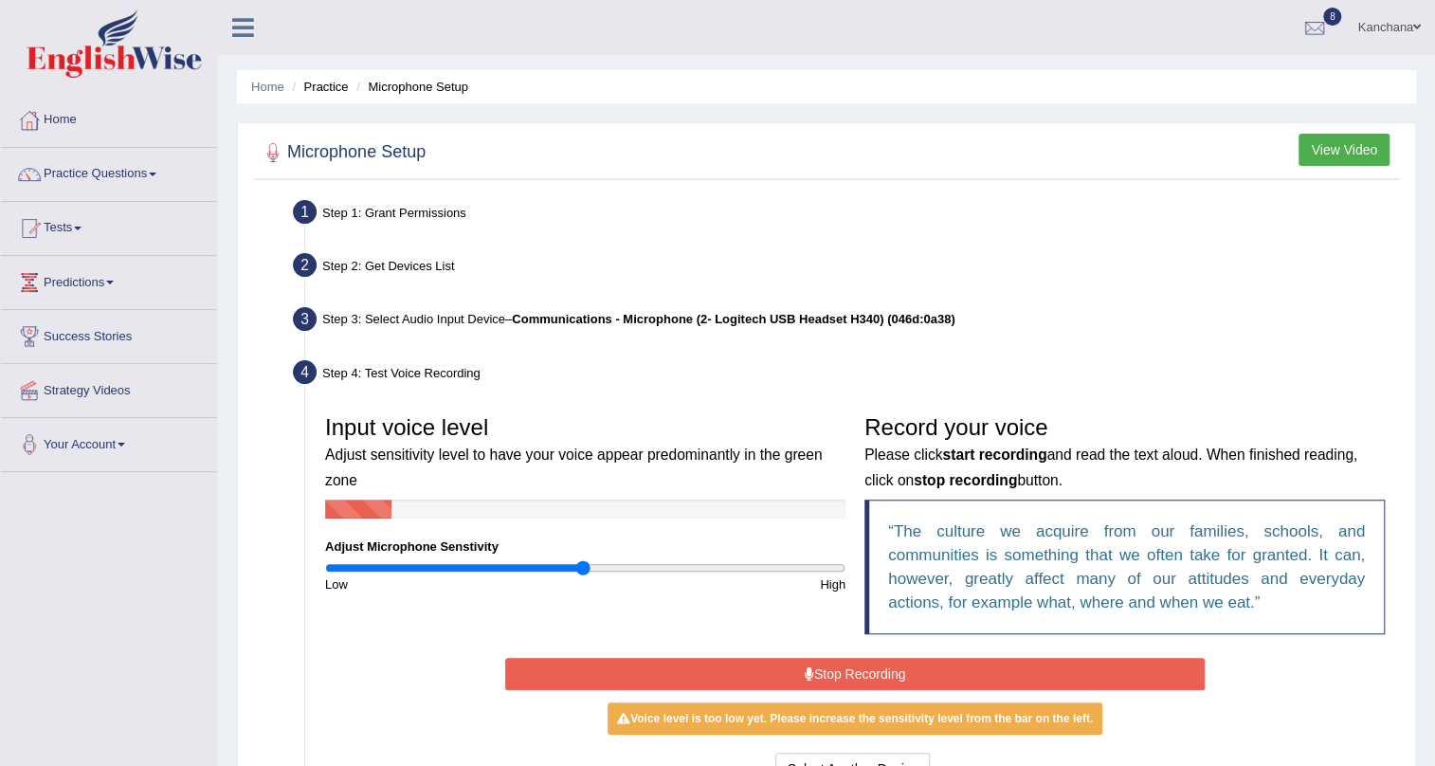
click at [813, 647] on div "Input voice level Adjust sensitivity level to have your voice appear predominan…" at bounding box center [855, 529] width 1078 height 247
click at [821, 667] on button "Stop Recording" at bounding box center [855, 674] width 700 height 32
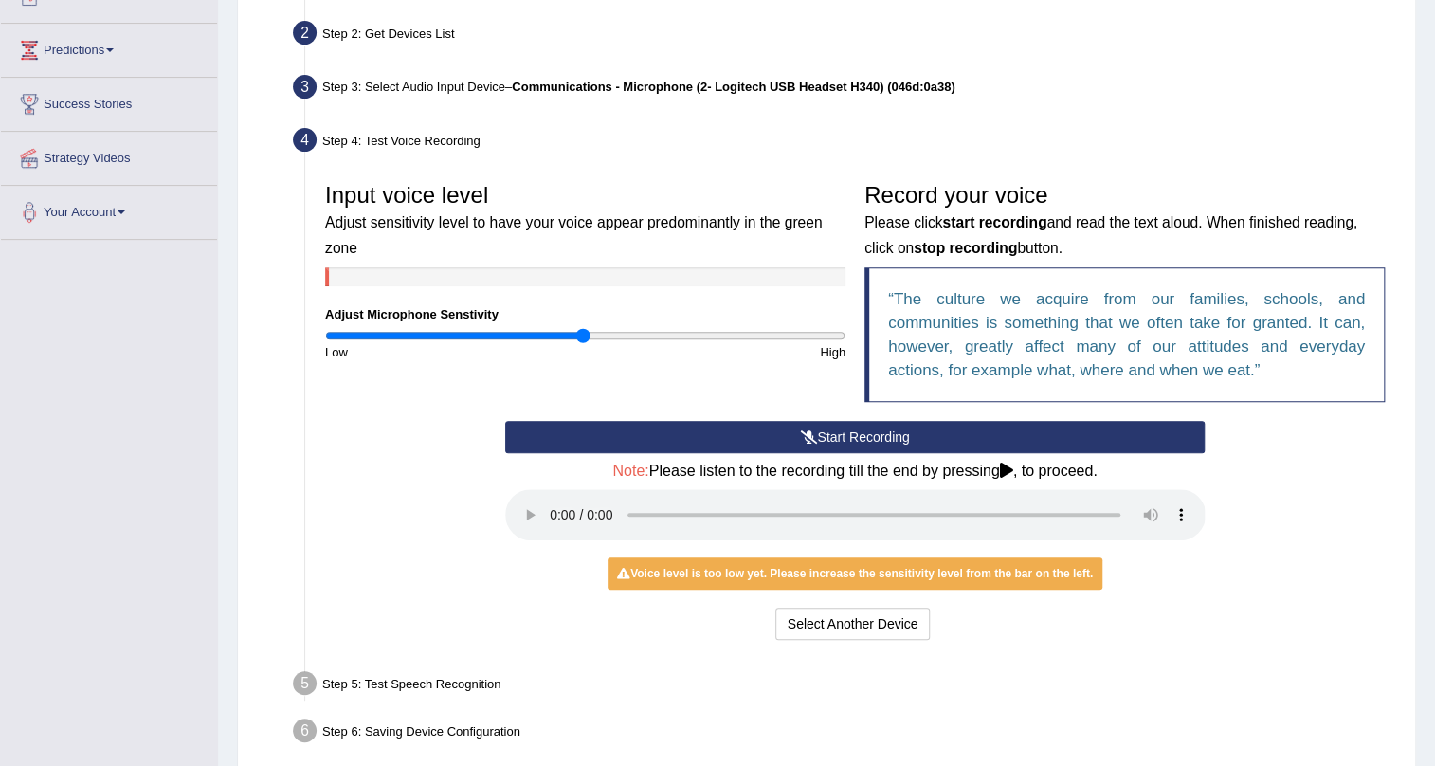
scroll to position [258, 0]
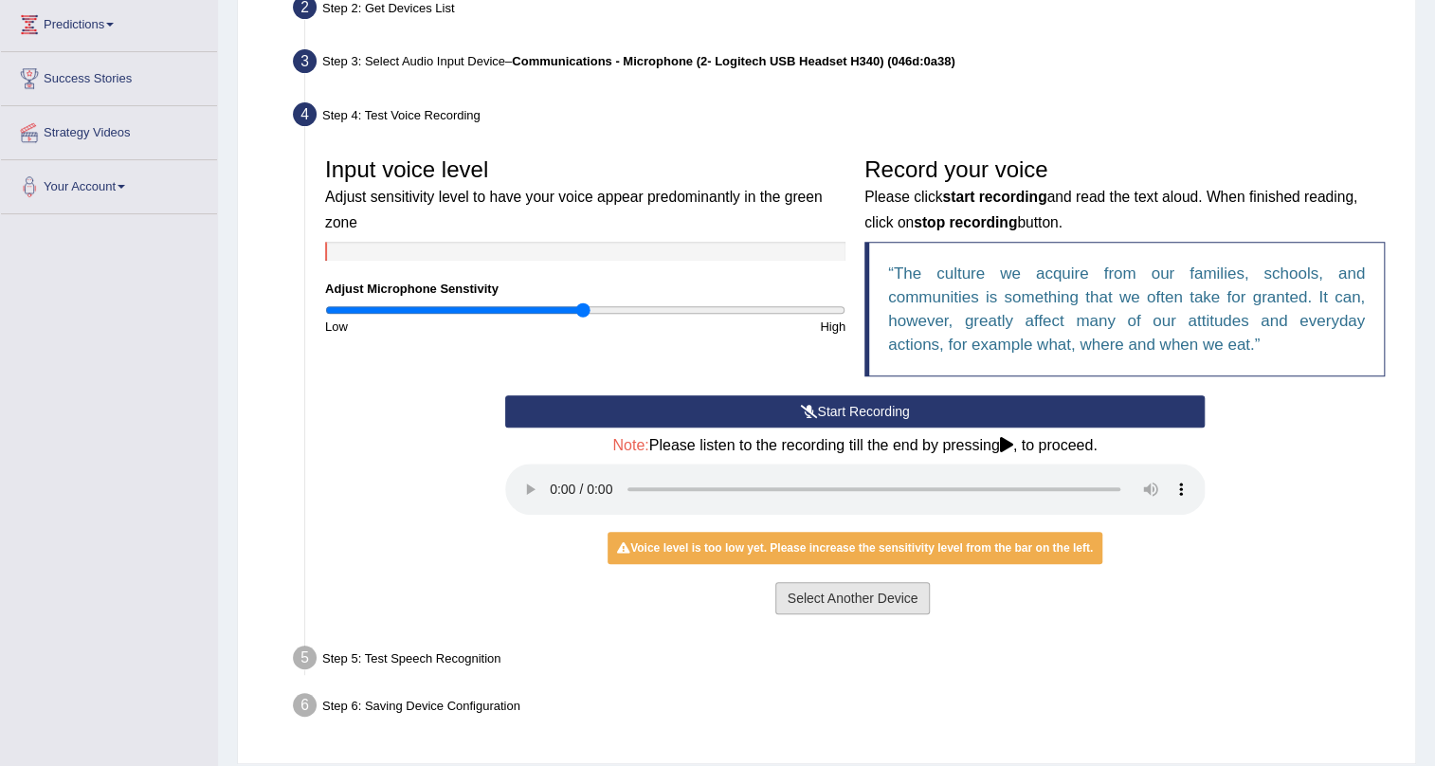
click at [835, 588] on button "Select Another Device" at bounding box center [852, 598] width 155 height 32
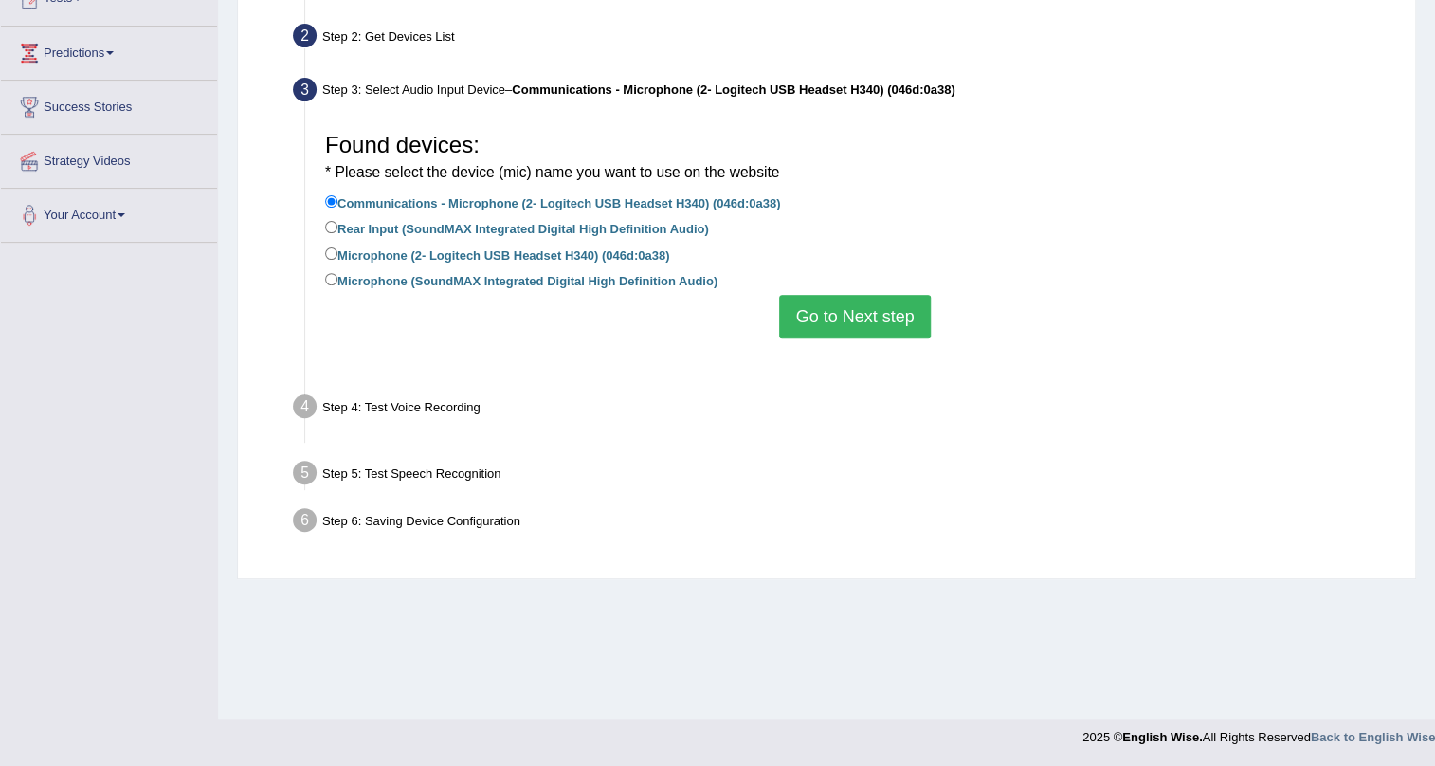
scroll to position [228, 0]
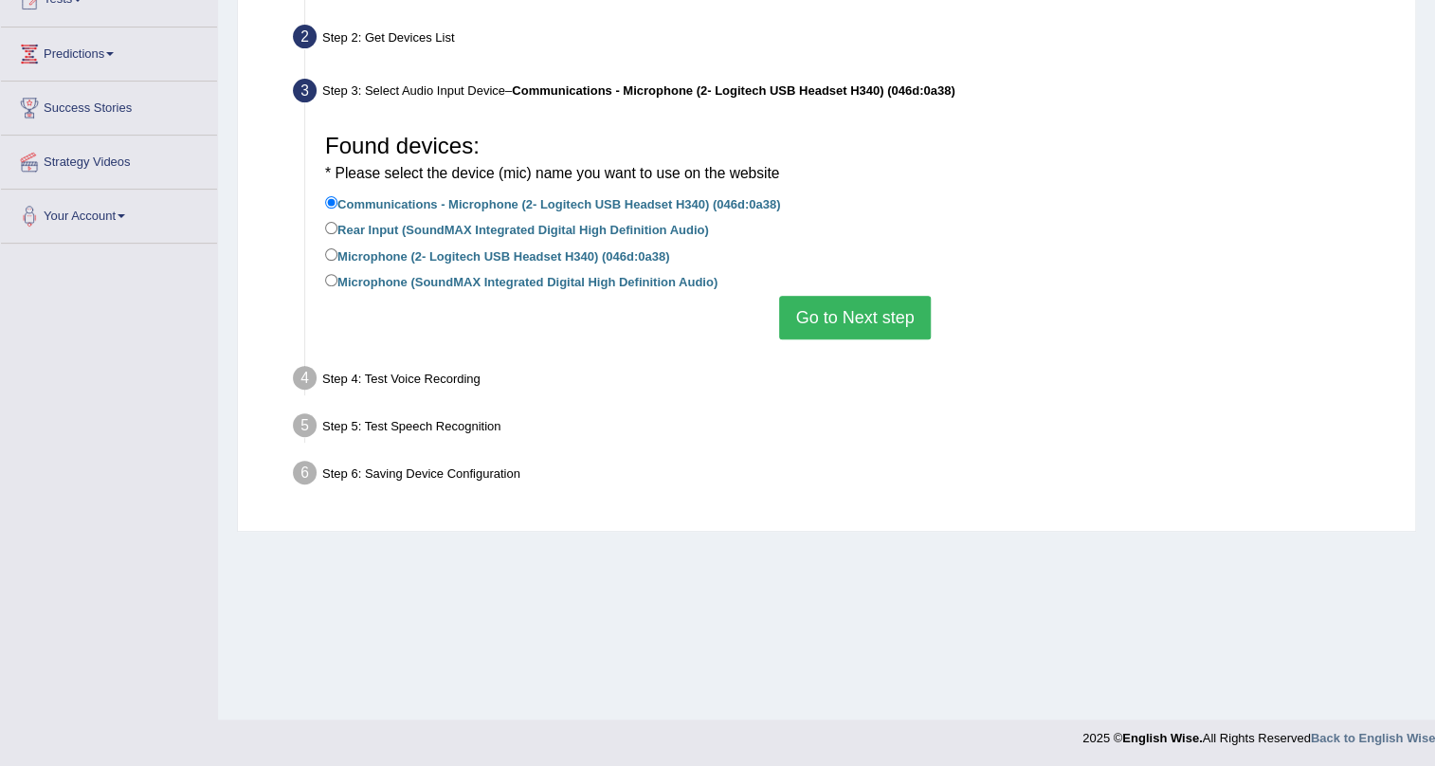
click at [899, 320] on button "Go to Next step" at bounding box center [854, 318] width 151 height 44
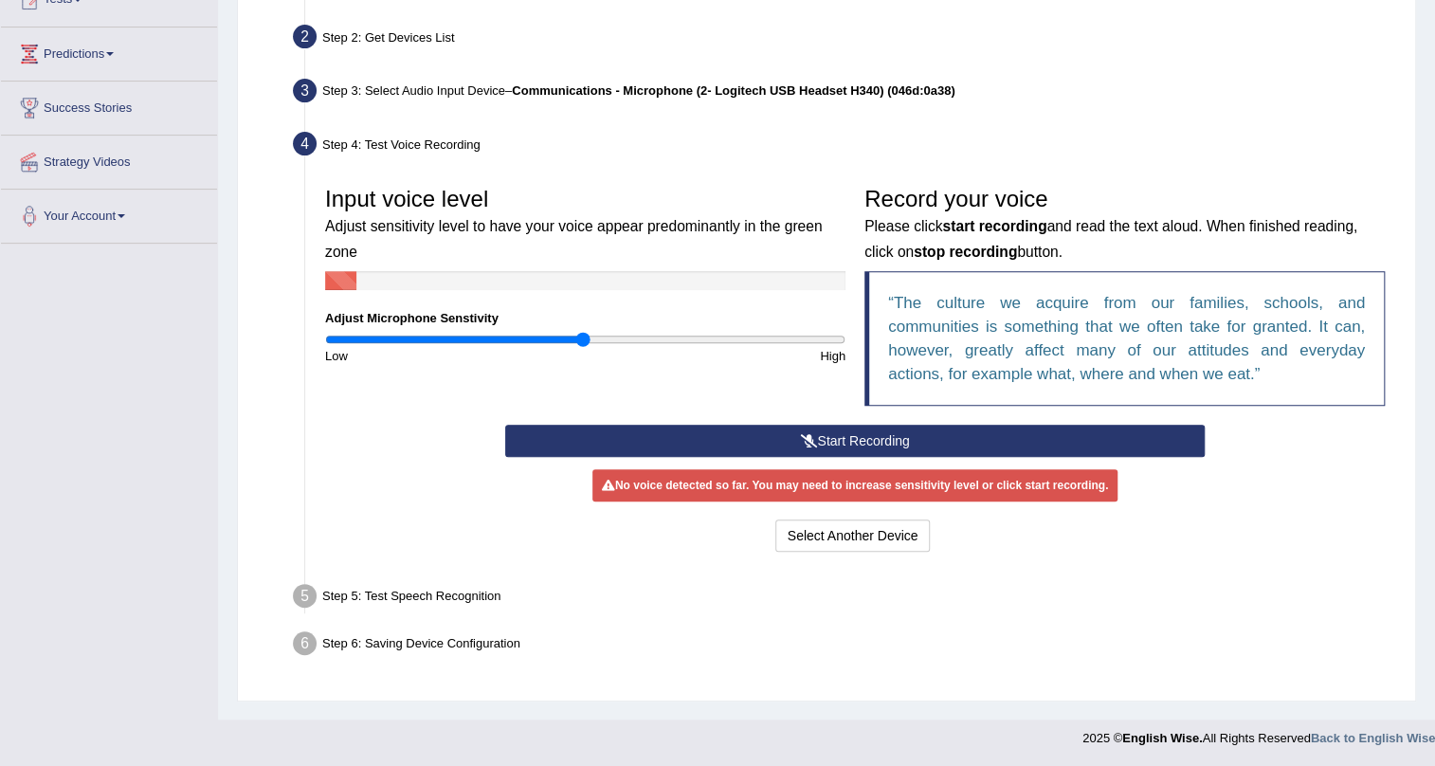
click at [877, 430] on button "Start Recording" at bounding box center [855, 441] width 700 height 32
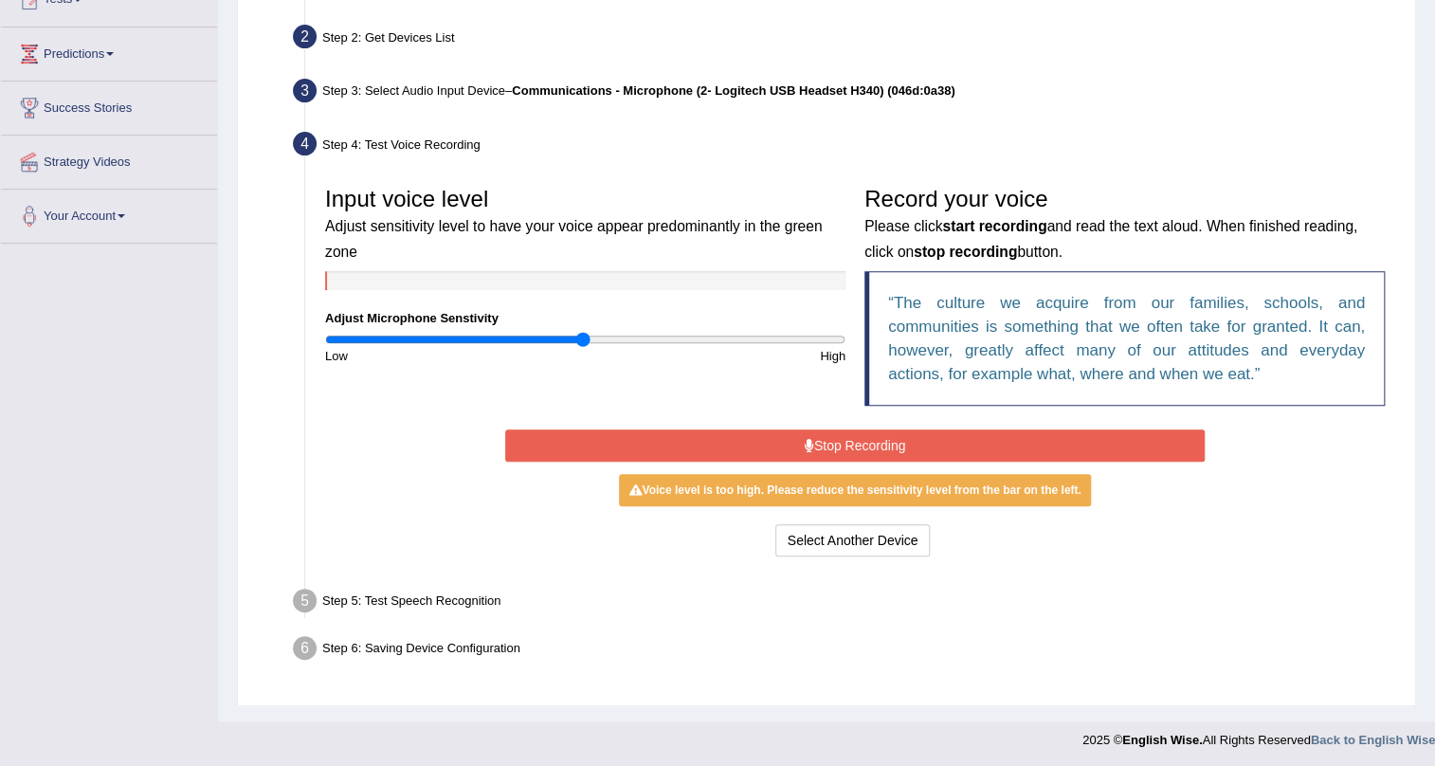
click at [904, 435] on button "Stop Recording" at bounding box center [855, 445] width 700 height 32
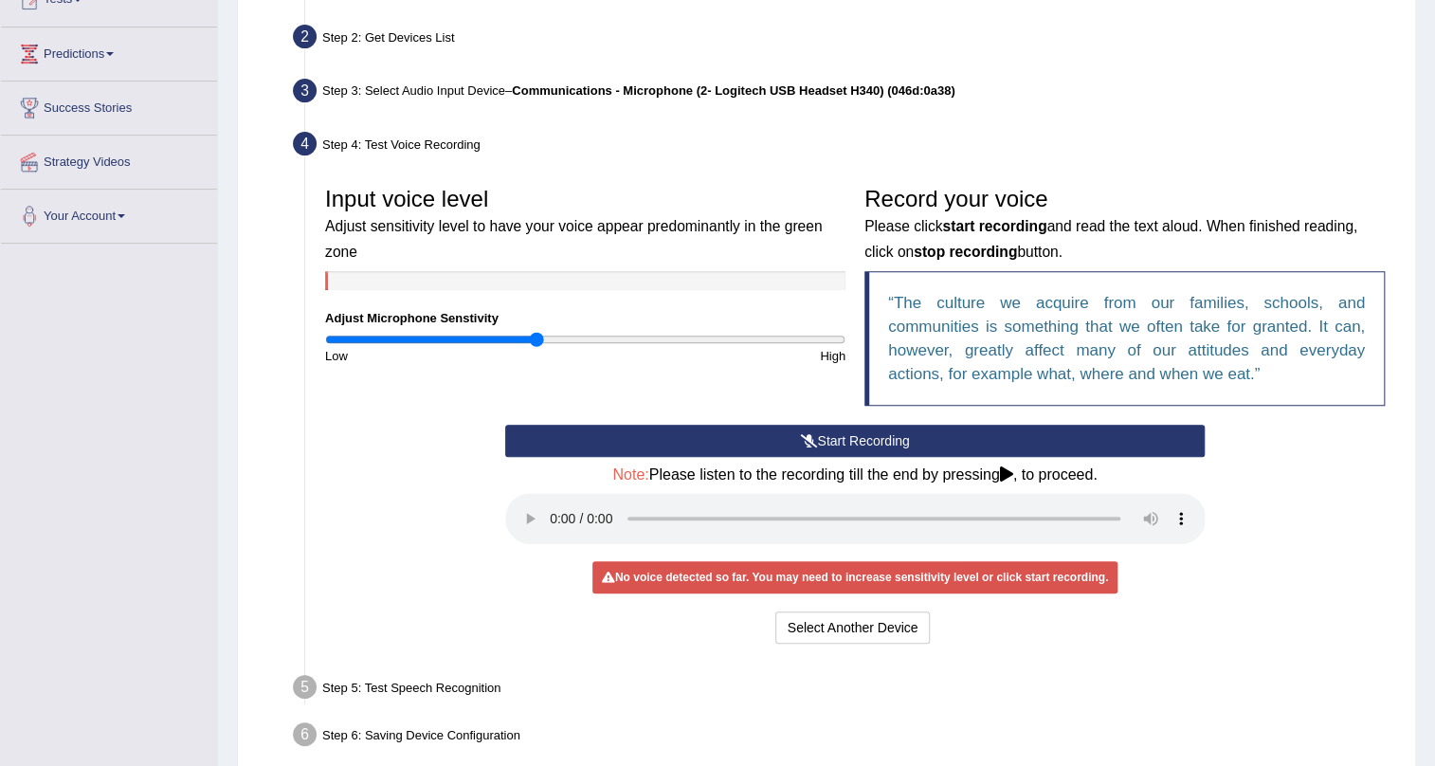
drag, startPoint x: 578, startPoint y: 340, endPoint x: 534, endPoint y: 336, distance: 44.7
click at [534, 336] on input "range" at bounding box center [585, 339] width 520 height 15
click at [813, 436] on icon at bounding box center [808, 440] width 17 height 13
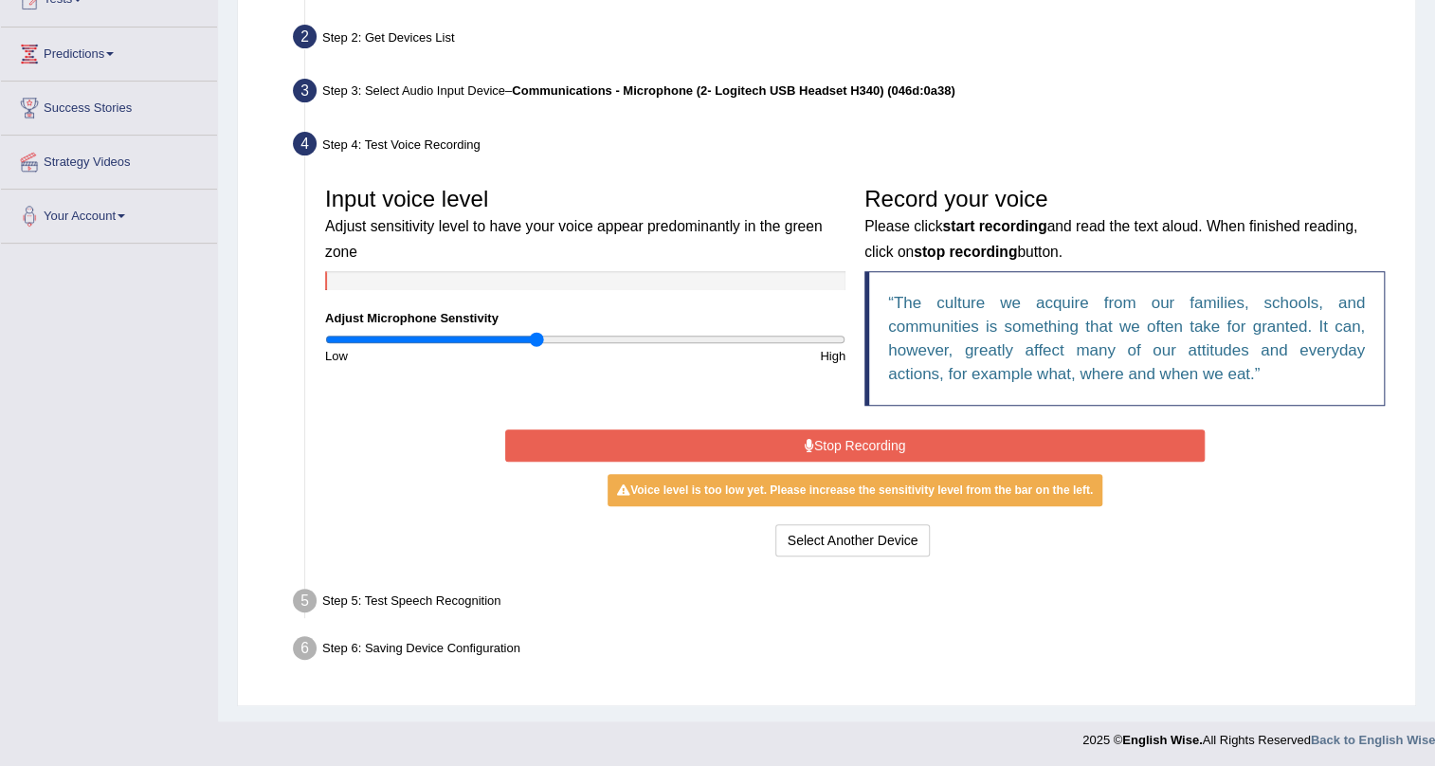
click at [899, 431] on button "Stop Recording" at bounding box center [855, 445] width 700 height 32
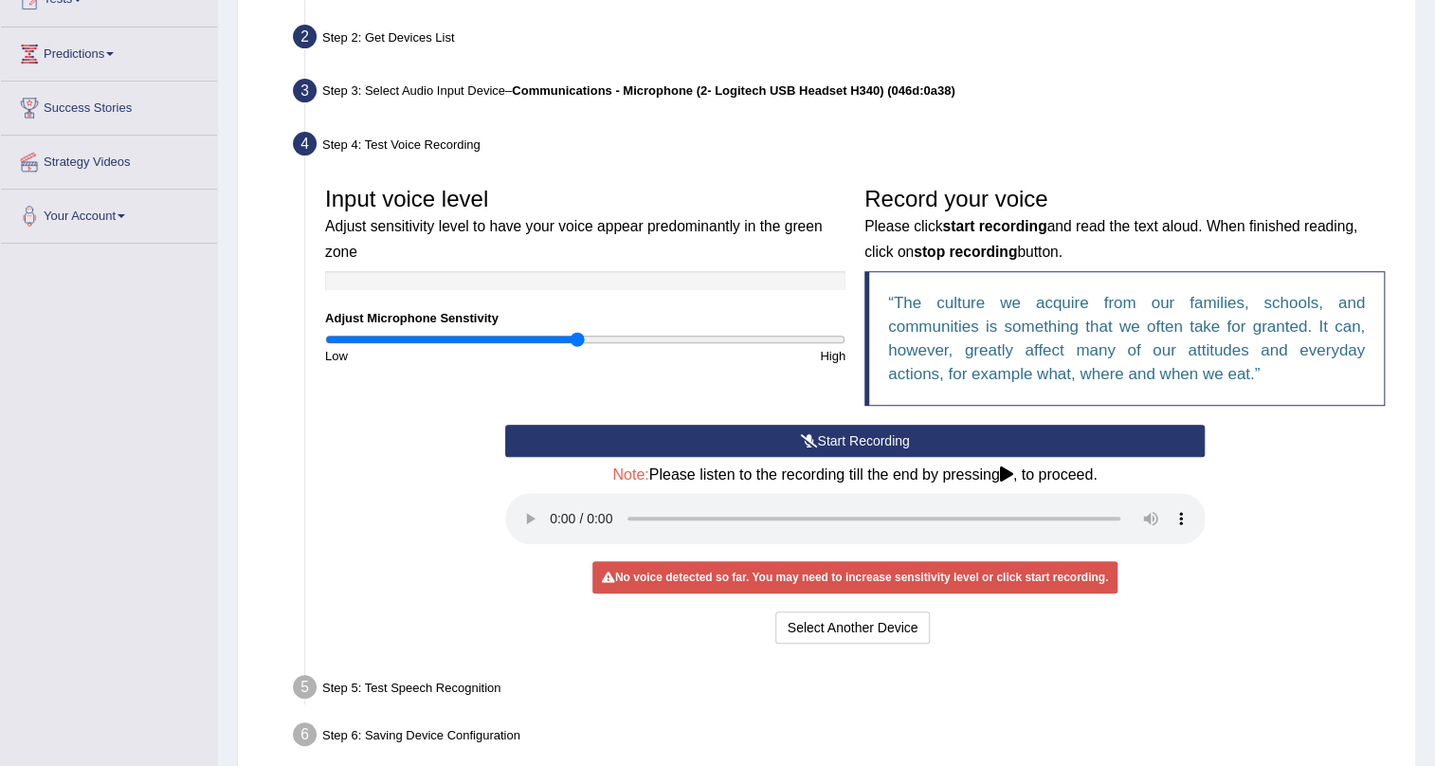
drag, startPoint x: 543, startPoint y: 335, endPoint x: 579, endPoint y: 337, distance: 36.1
type input "0.98"
click at [579, 337] on input "range" at bounding box center [585, 339] width 520 height 15
click at [797, 445] on button "Start Recording" at bounding box center [855, 441] width 700 height 32
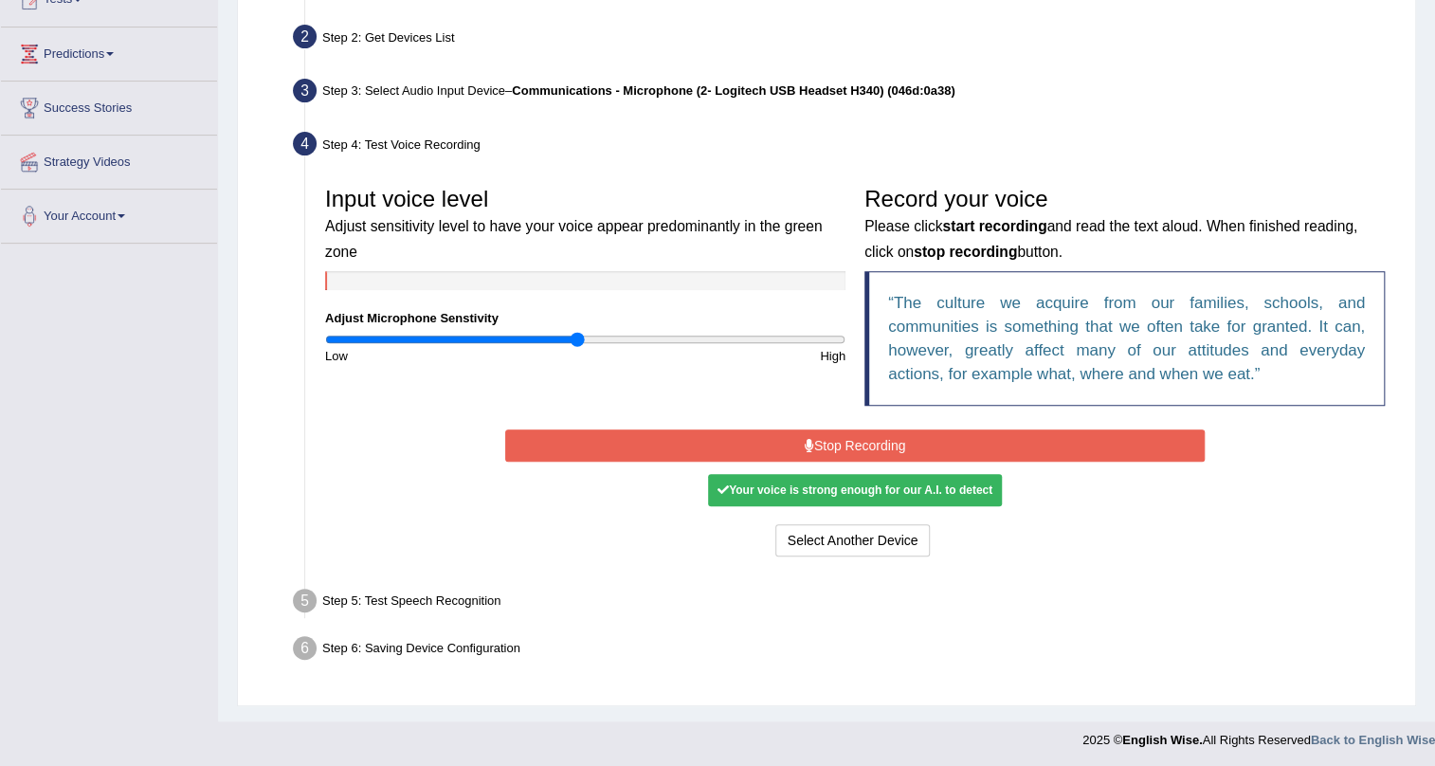
click at [789, 430] on button "Stop Recording" at bounding box center [855, 445] width 700 height 32
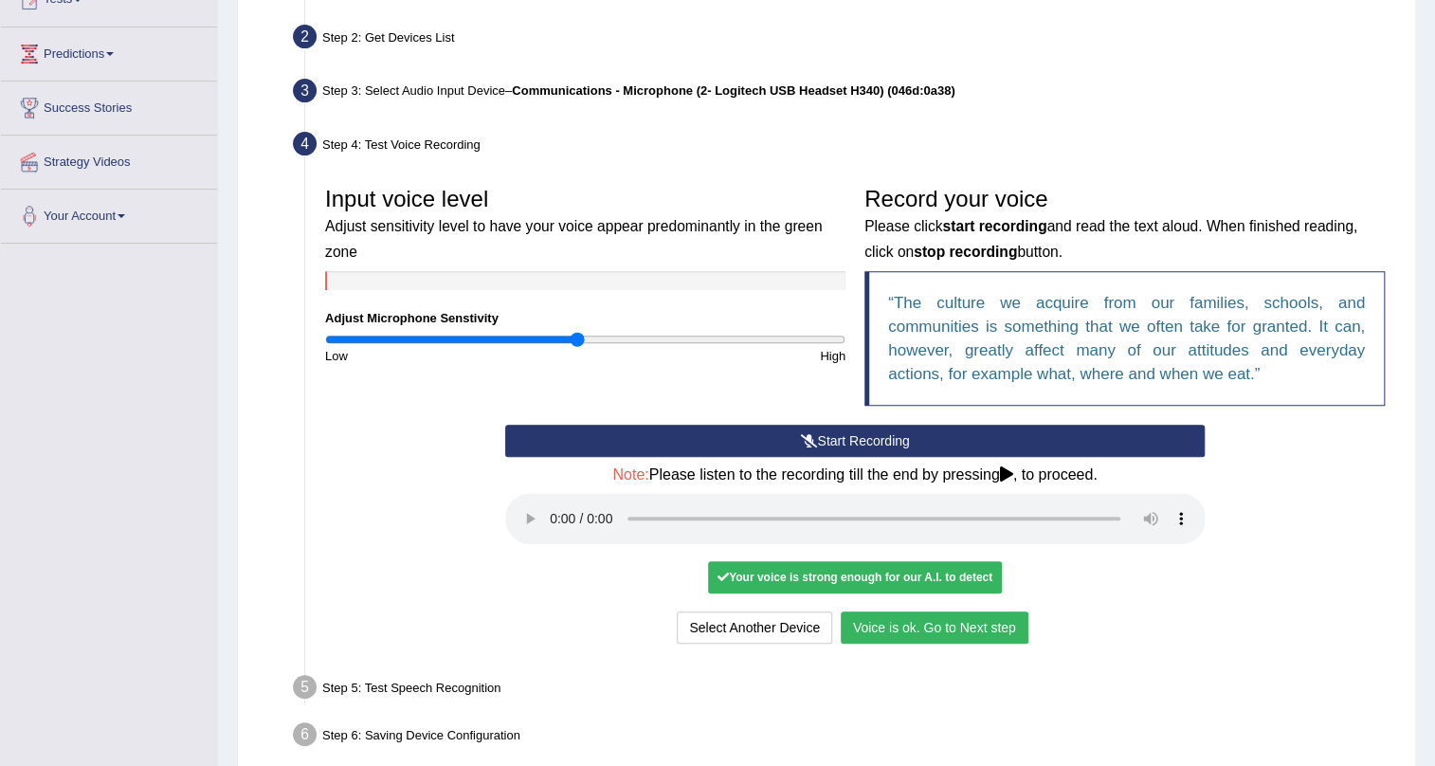
click at [891, 632] on button "Voice is ok. Go to Next step" at bounding box center [935, 627] width 188 height 32
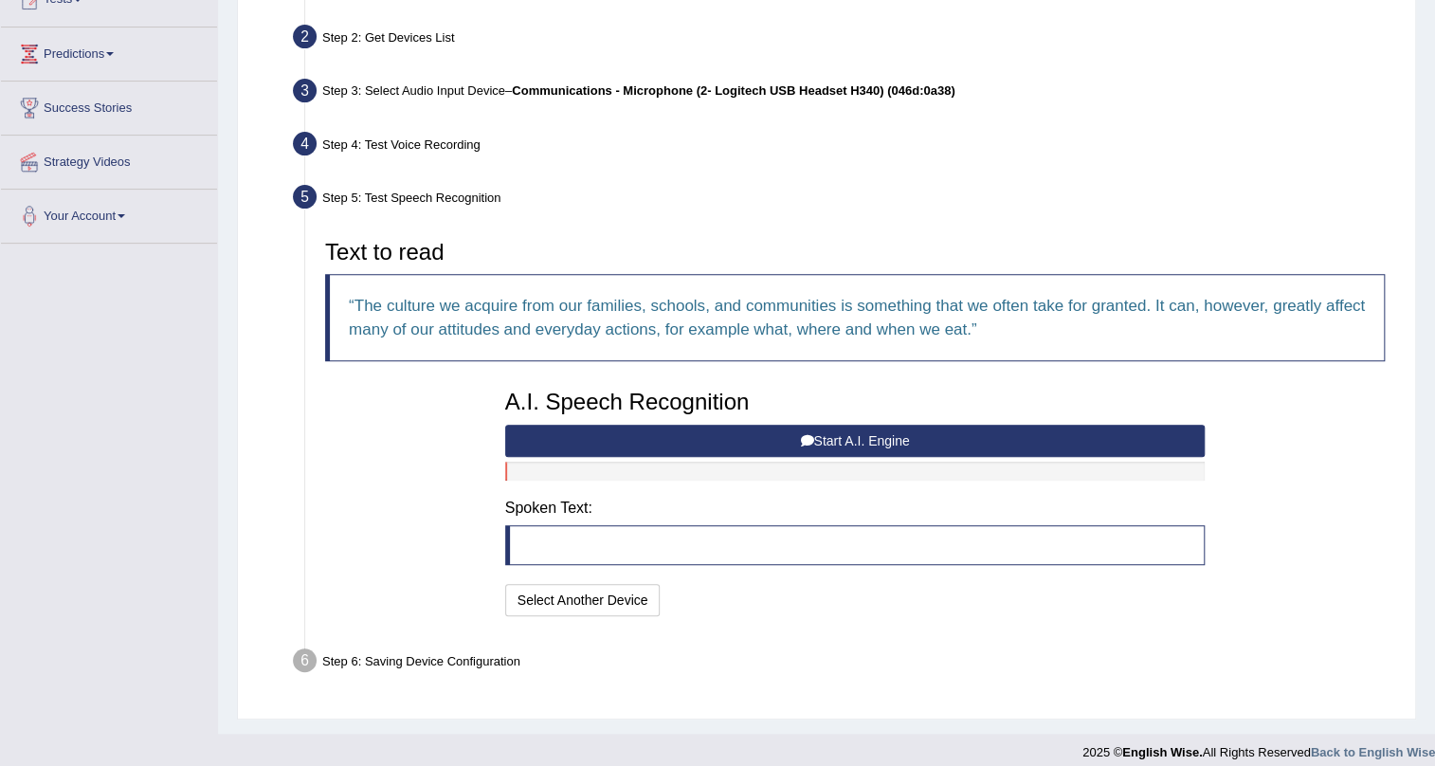
click at [548, 436] on button "Start A.I. Engine" at bounding box center [855, 441] width 700 height 32
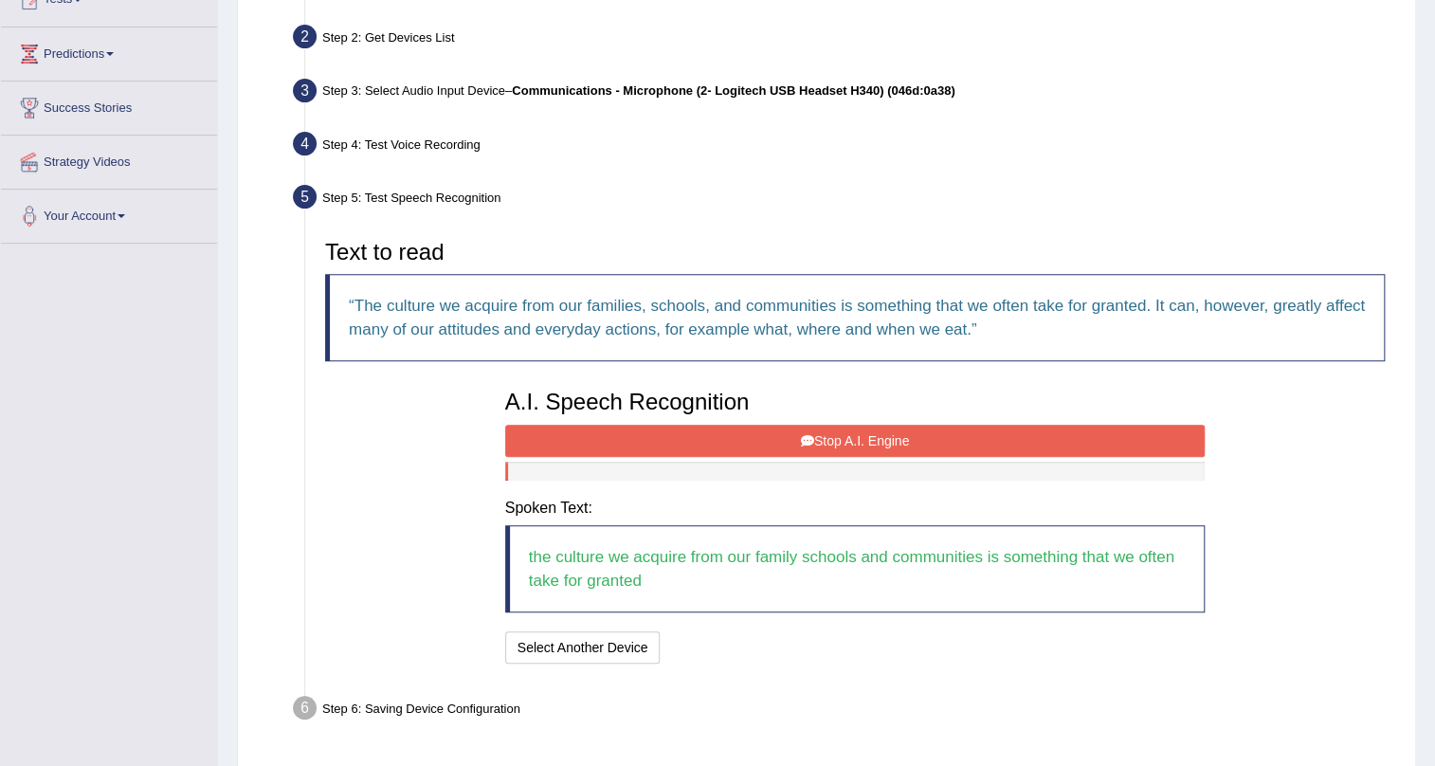
click at [807, 449] on button "Stop A.I. Engine" at bounding box center [855, 441] width 700 height 32
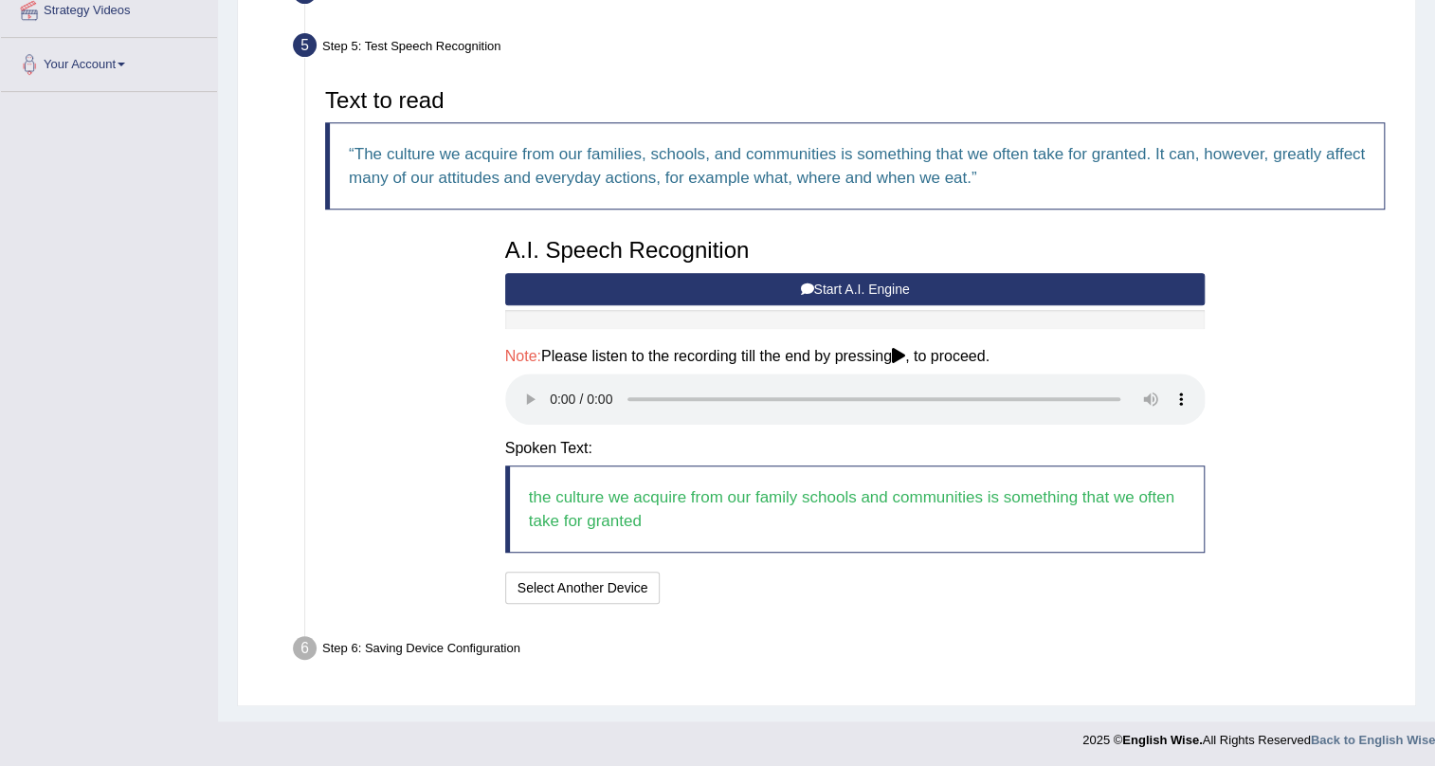
scroll to position [381, 0]
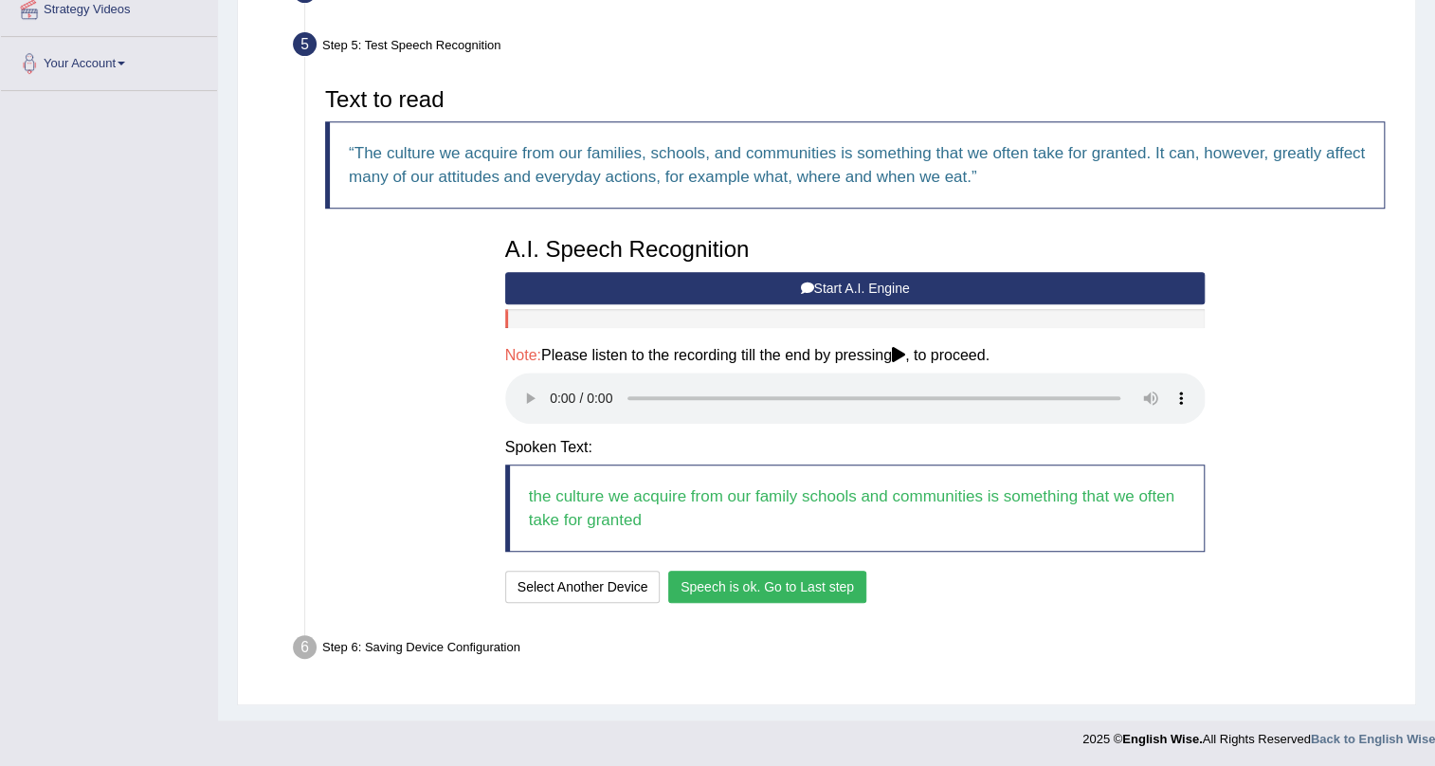
click at [747, 585] on button "Speech is ok. Go to Last step" at bounding box center [767, 587] width 198 height 32
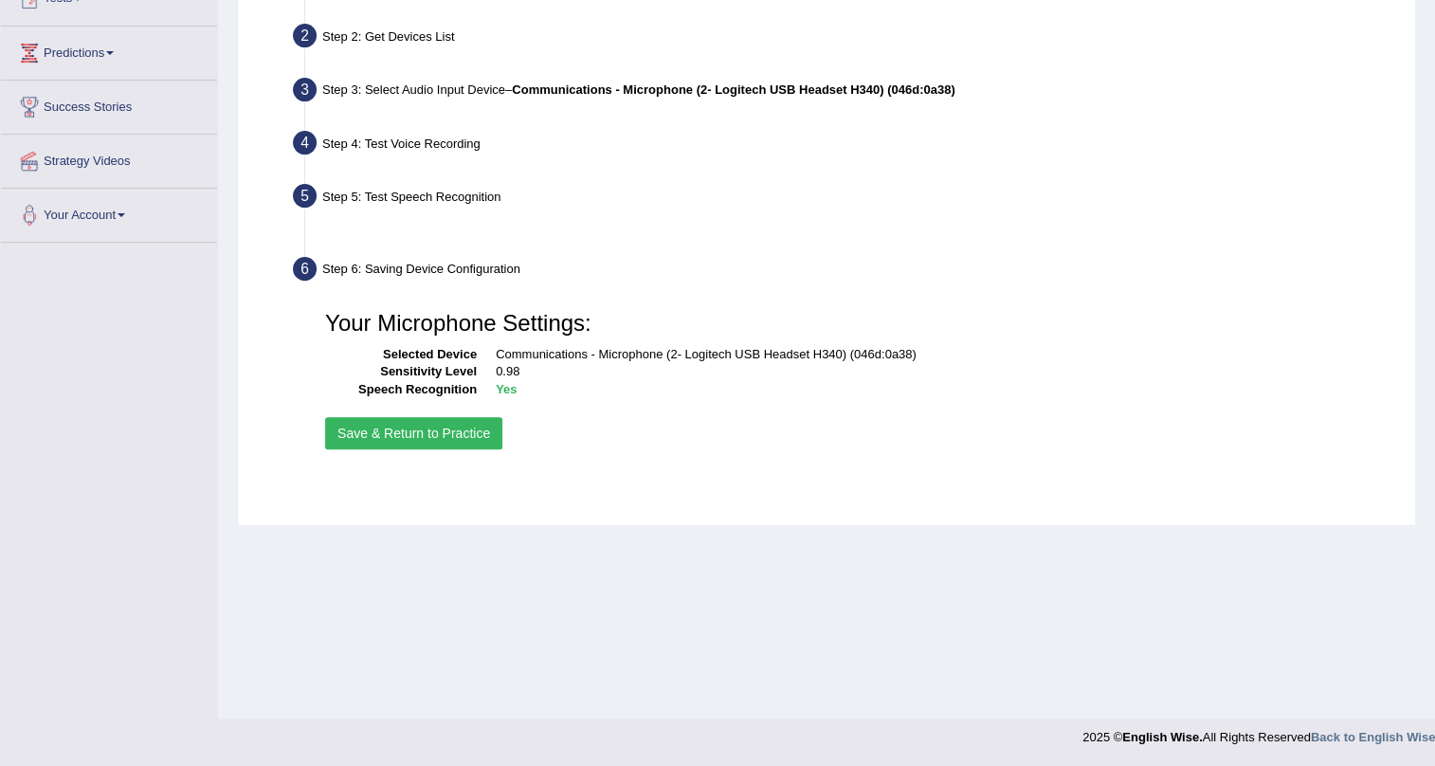
scroll to position [228, 0]
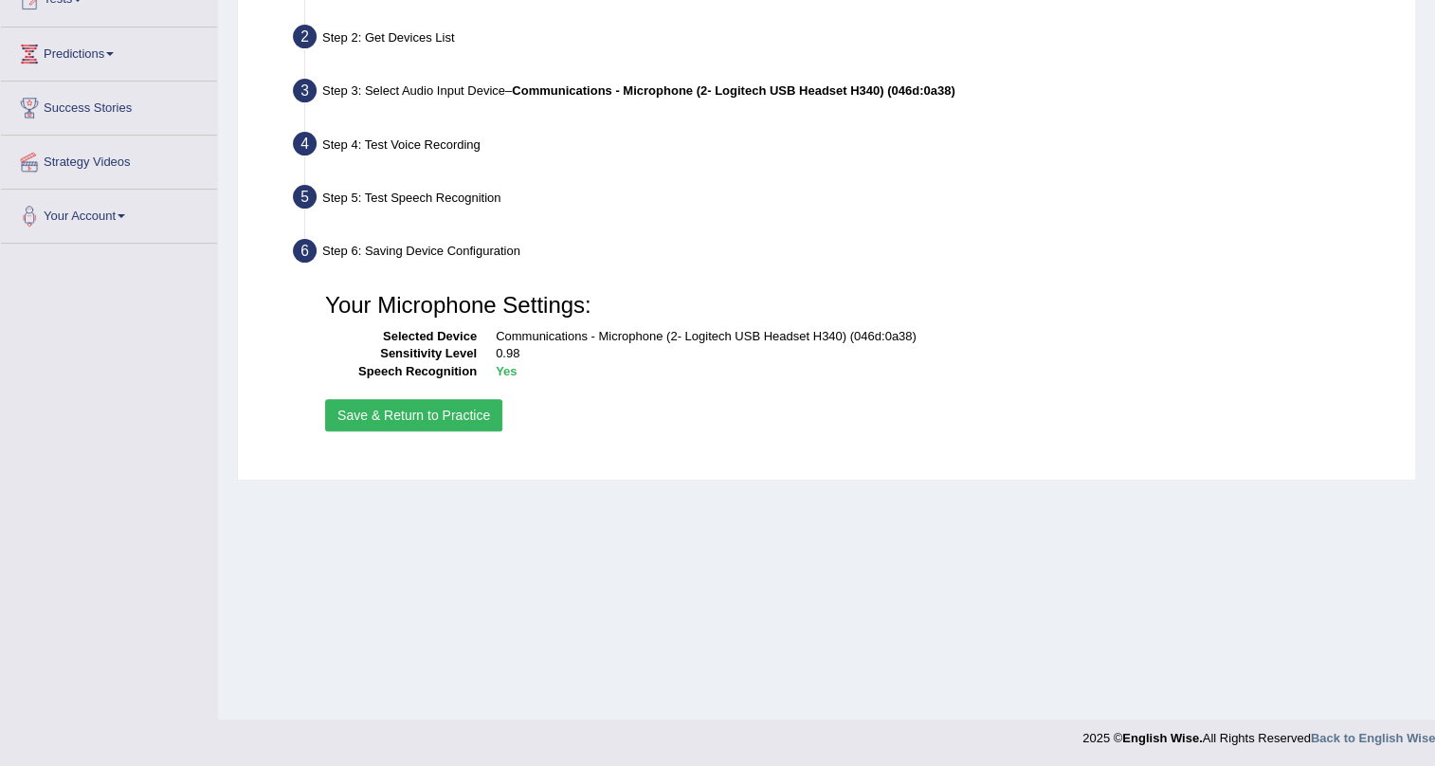
click at [374, 407] on button "Save & Return to Practice" at bounding box center [413, 415] width 177 height 32
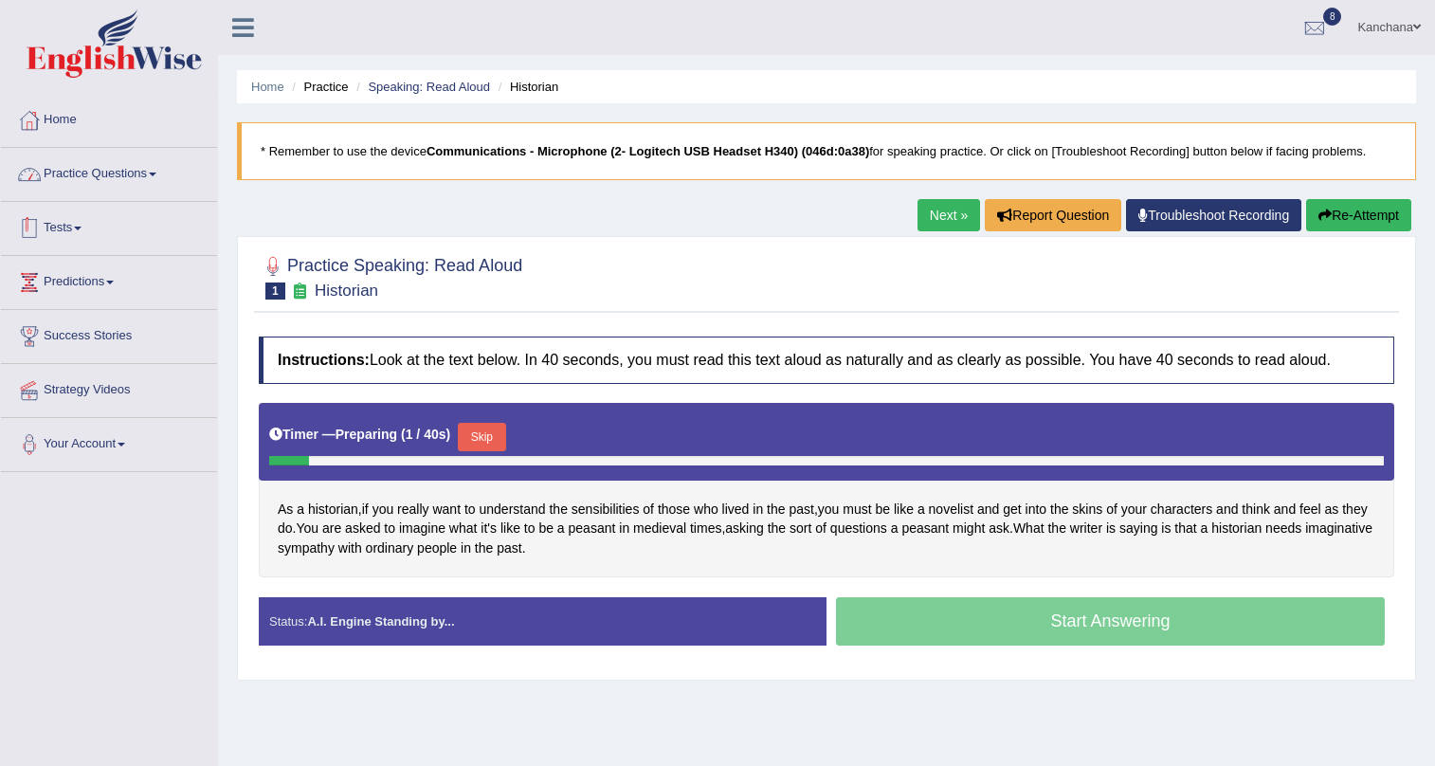
click at [65, 251] on li "Tests Take Practice Sectional Test Take Mock Test History" at bounding box center [109, 229] width 216 height 54
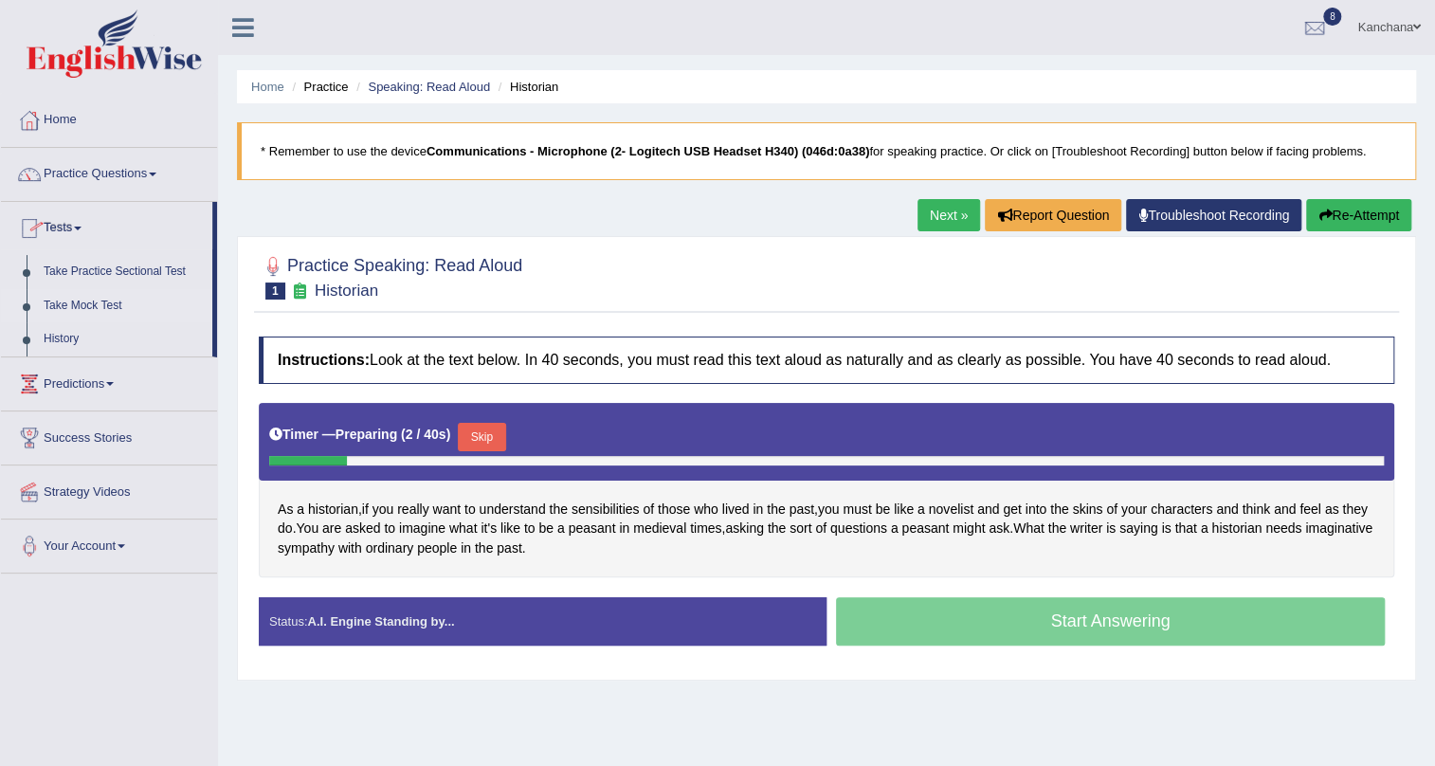
click at [84, 300] on link "Take Mock Test" at bounding box center [123, 306] width 177 height 34
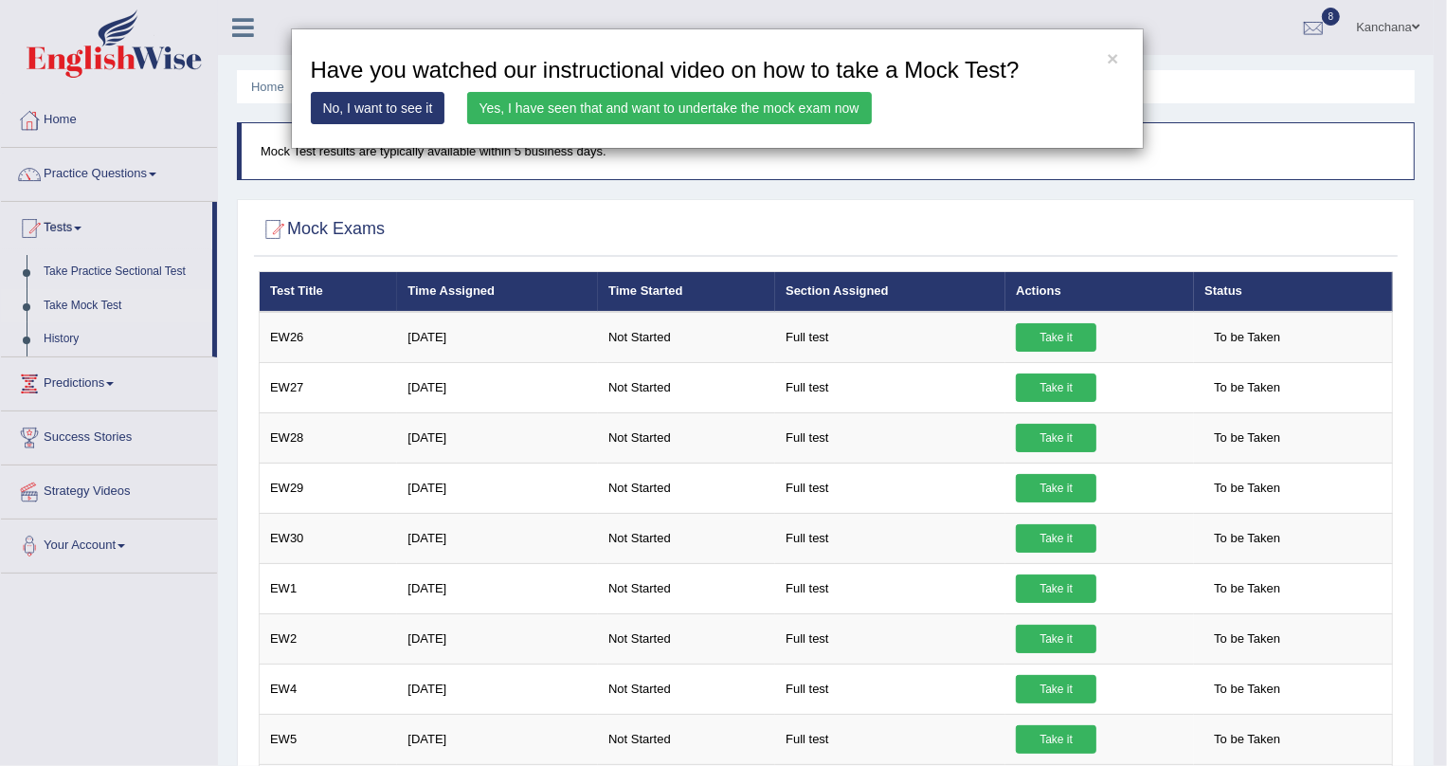
click at [600, 113] on link "Yes, I have seen that and want to undertake the mock exam now" at bounding box center [669, 108] width 405 height 32
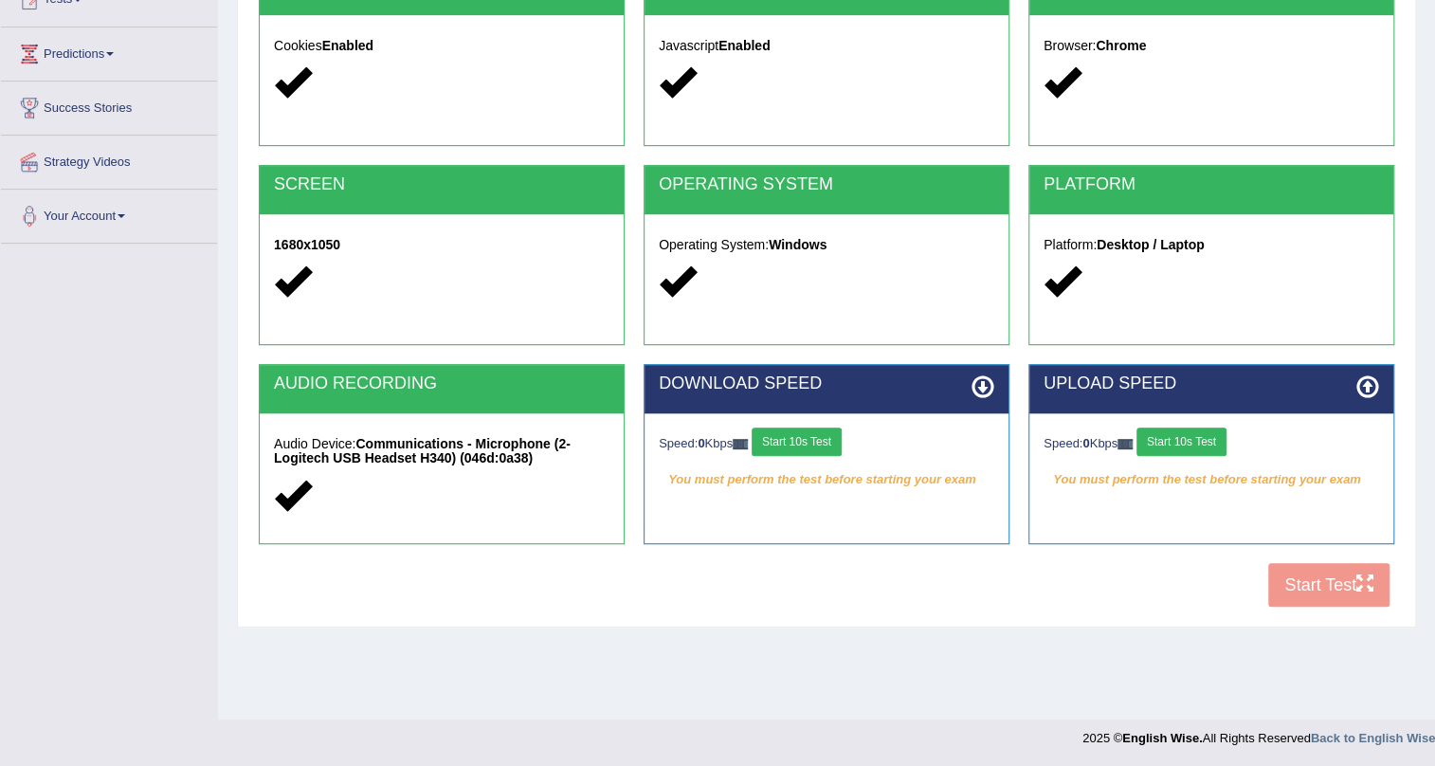
click at [801, 439] on button "Start 10s Test" at bounding box center [797, 441] width 90 height 28
click at [1204, 441] on button "Start 10s Test" at bounding box center [1181, 441] width 90 height 28
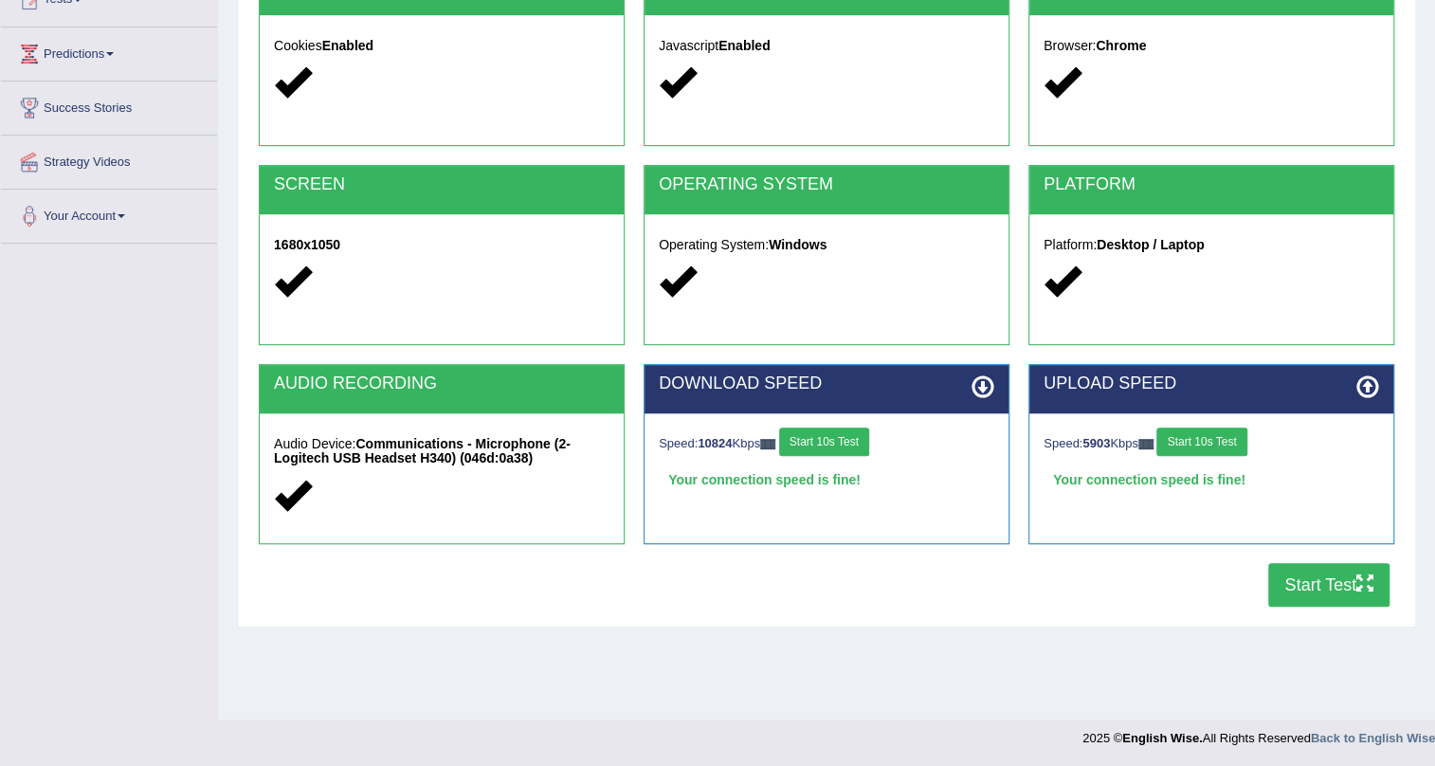
click at [1318, 583] on button "Start Test" at bounding box center [1328, 585] width 121 height 44
